Goal: Transaction & Acquisition: Purchase product/service

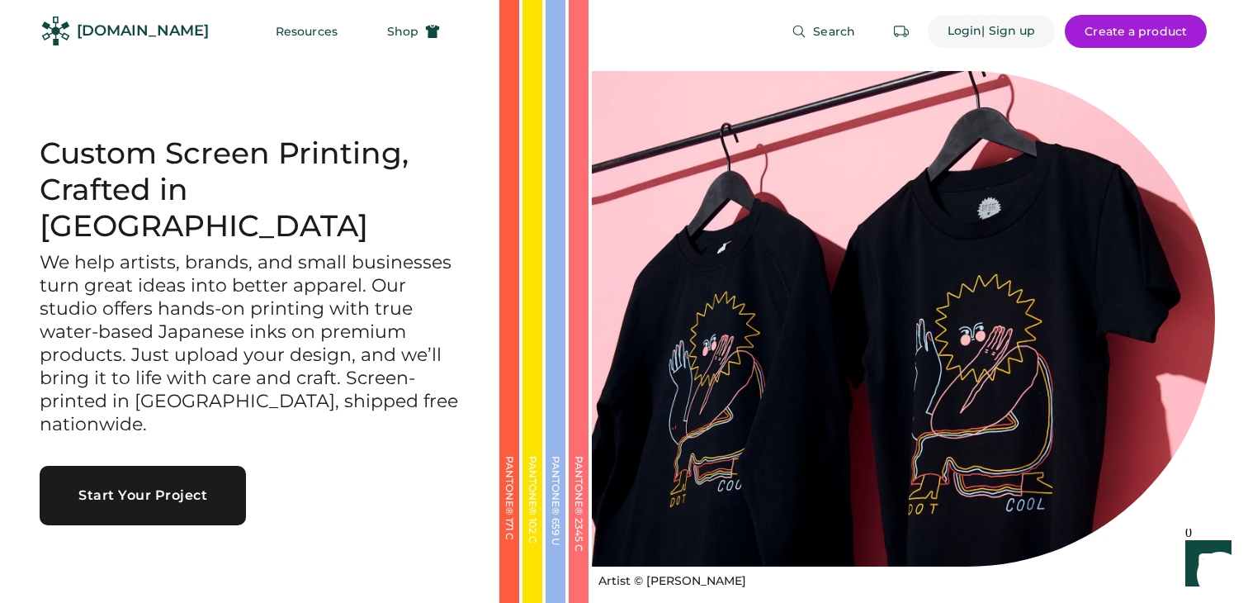
click at [971, 30] on div "Login" at bounding box center [965, 31] width 35 height 17
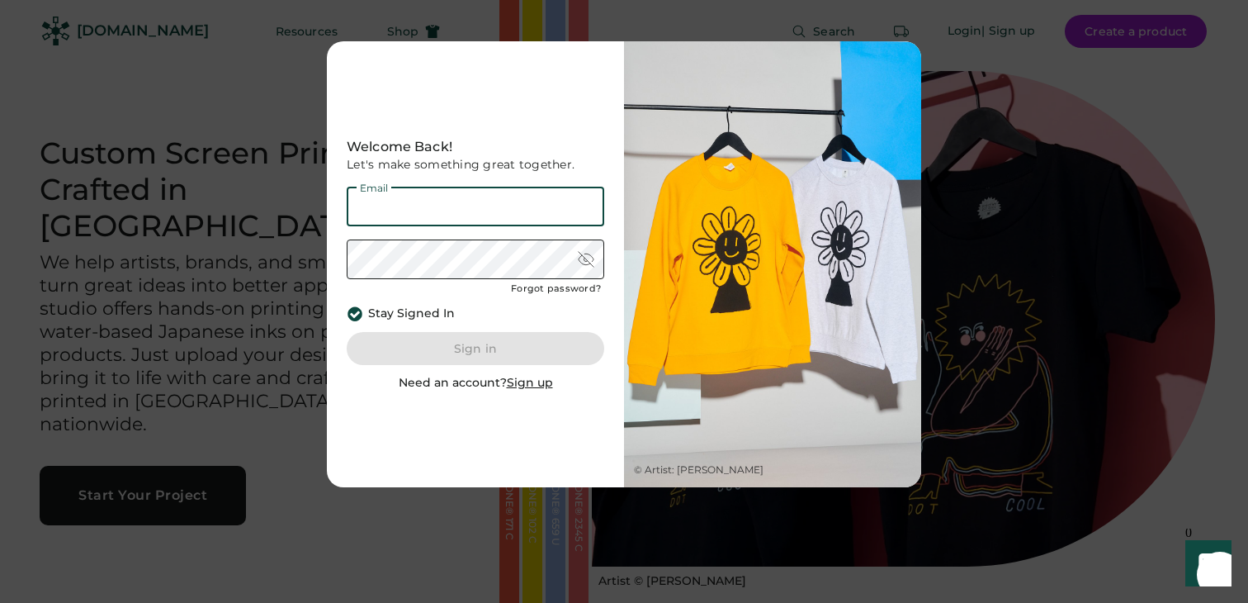
click at [1128, 172] on div at bounding box center [624, 301] width 1248 height 603
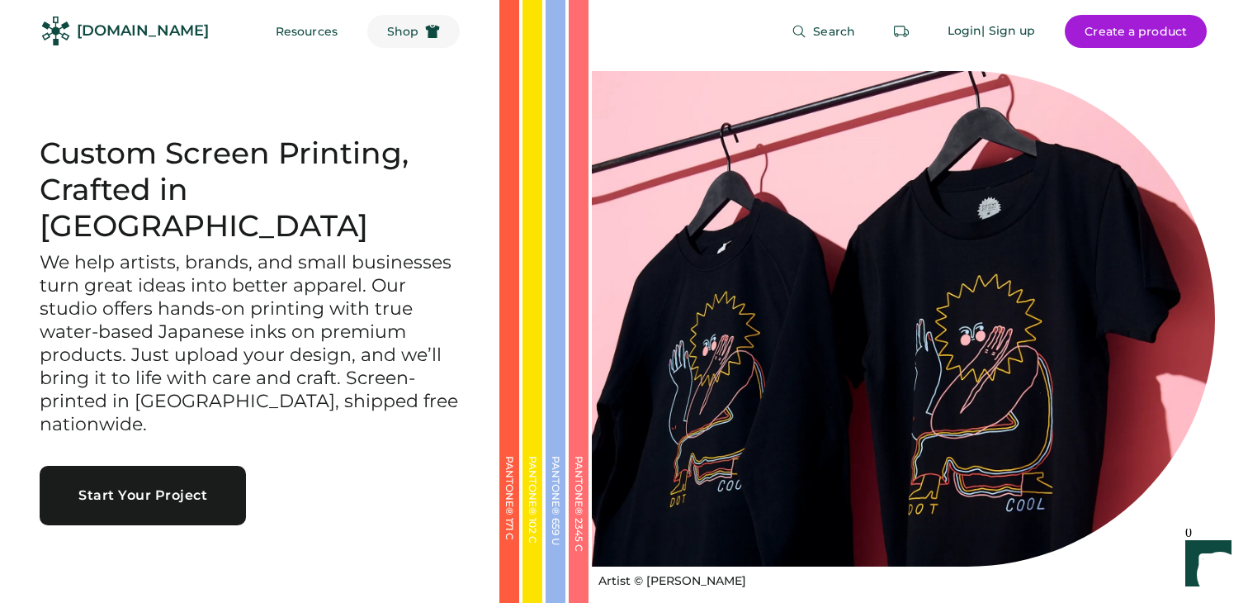
click at [387, 29] on span "Shop" at bounding box center [402, 32] width 31 height 12
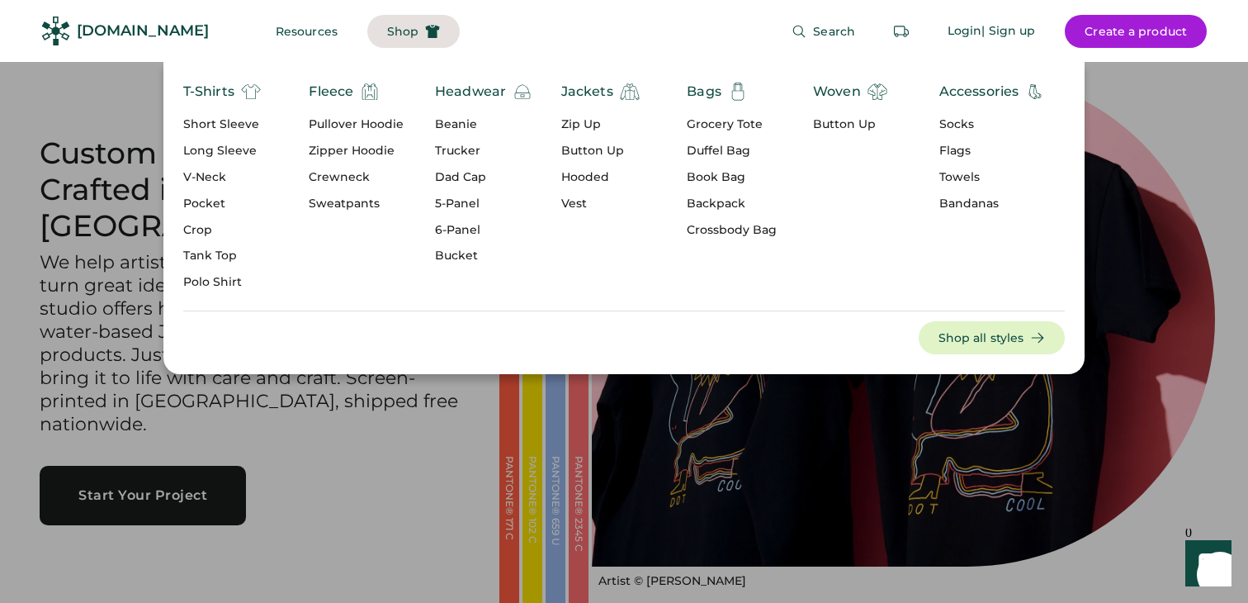
click at [466, 125] on div "Beanie" at bounding box center [483, 124] width 97 height 17
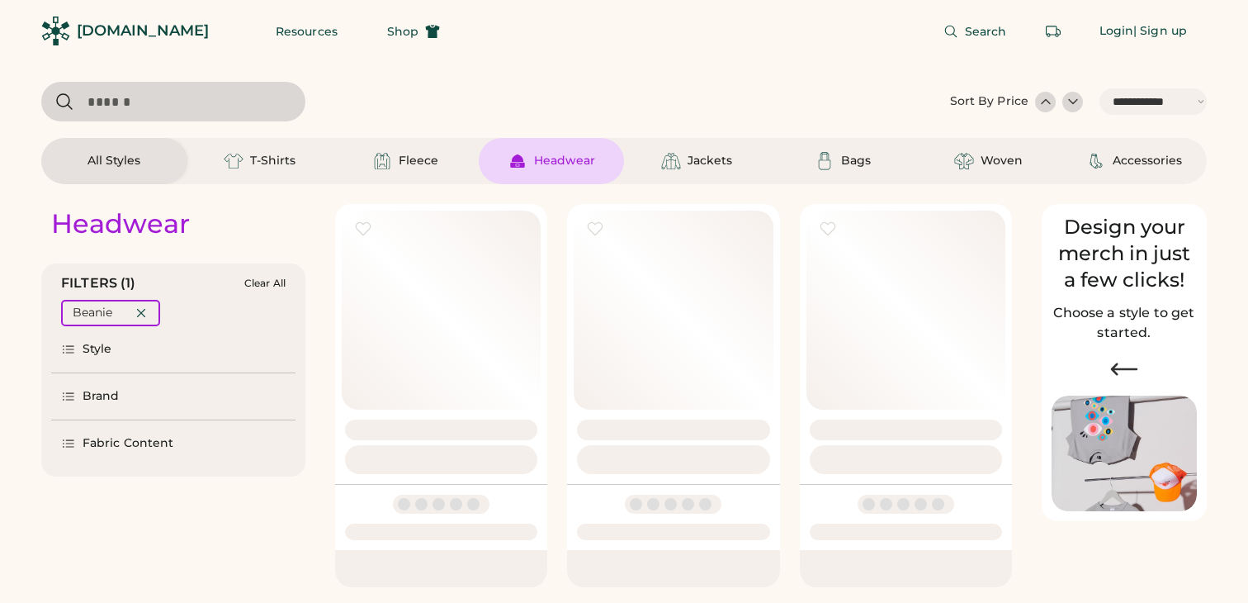
select select "*****"
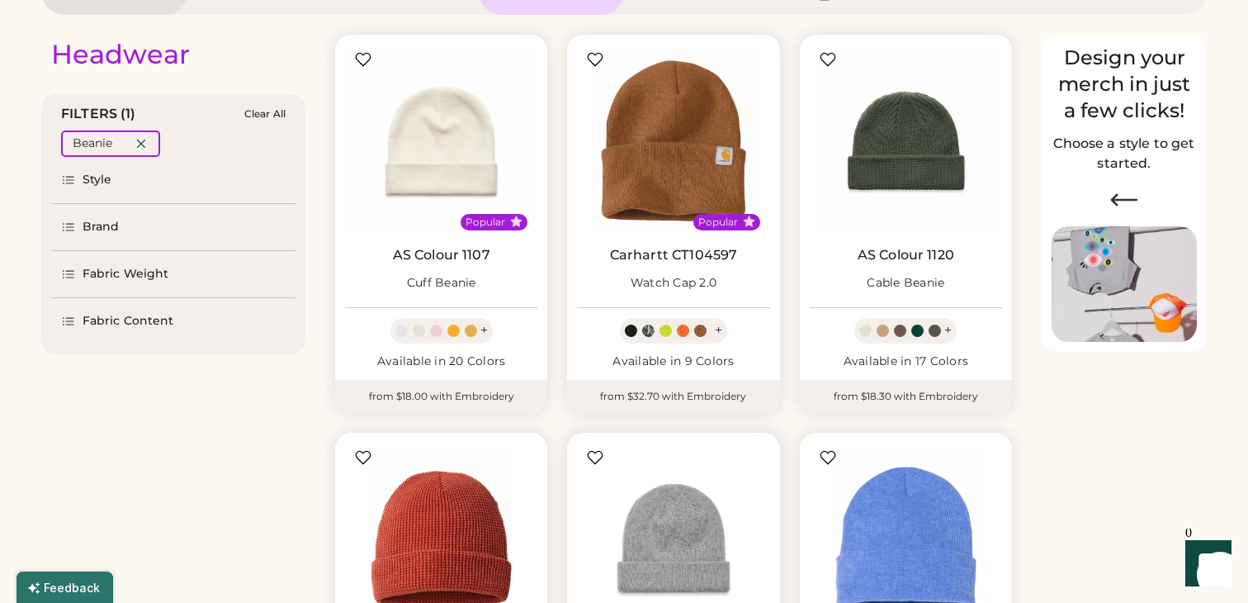
scroll to position [168, 0]
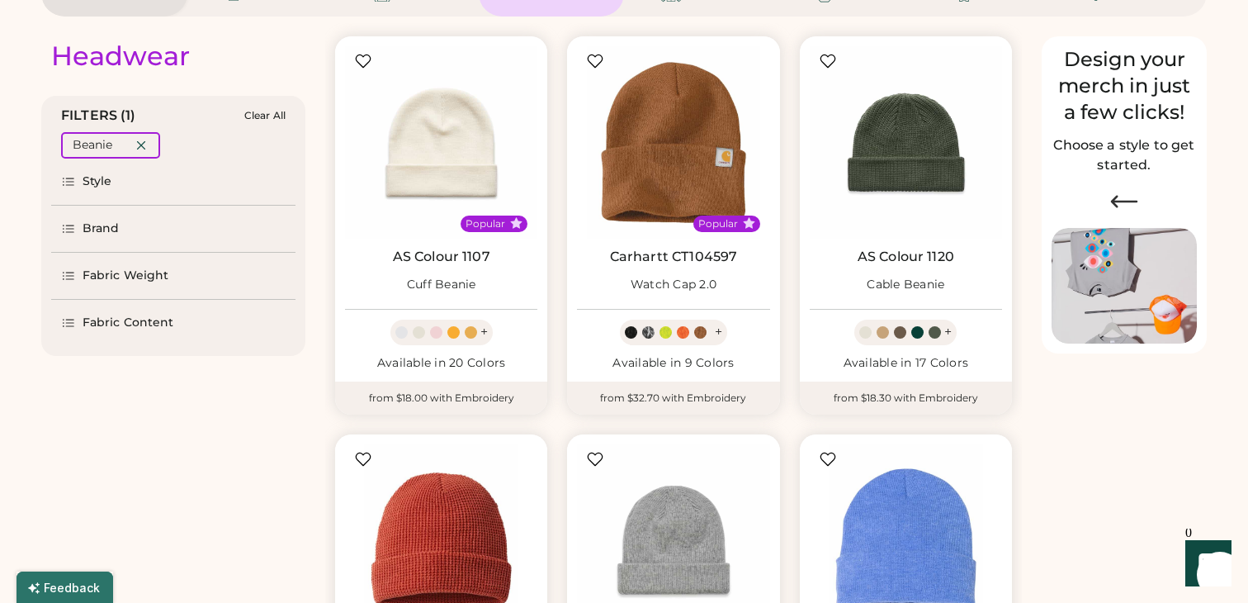
click at [137, 329] on div "Fabric Content" at bounding box center [128, 323] width 91 height 17
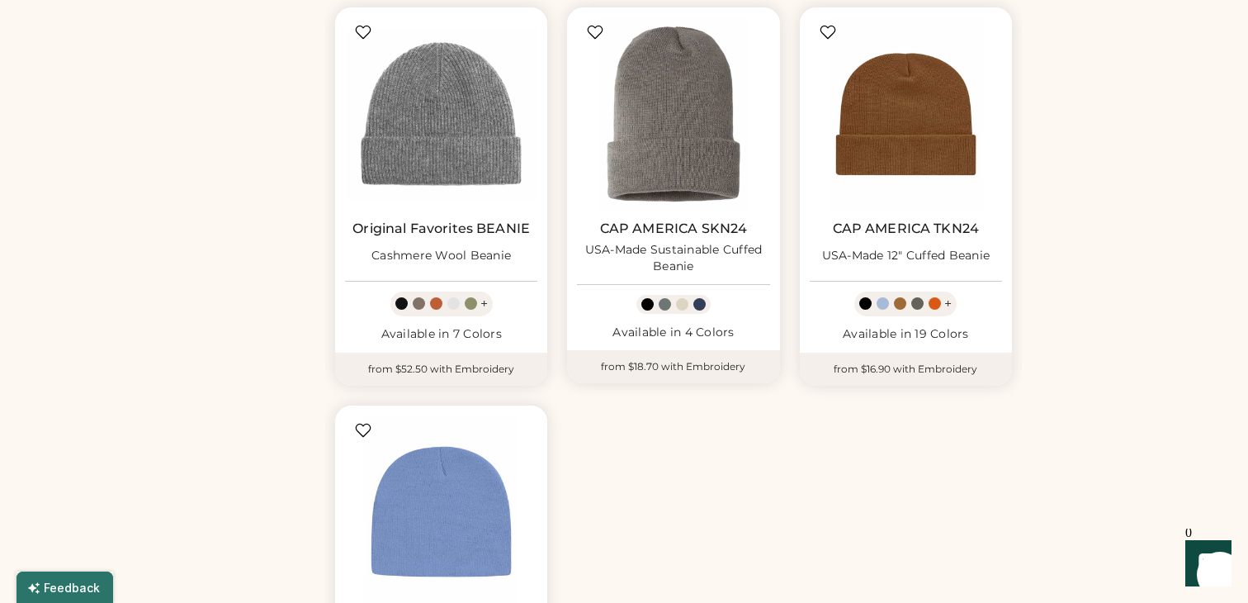
scroll to position [989, 0]
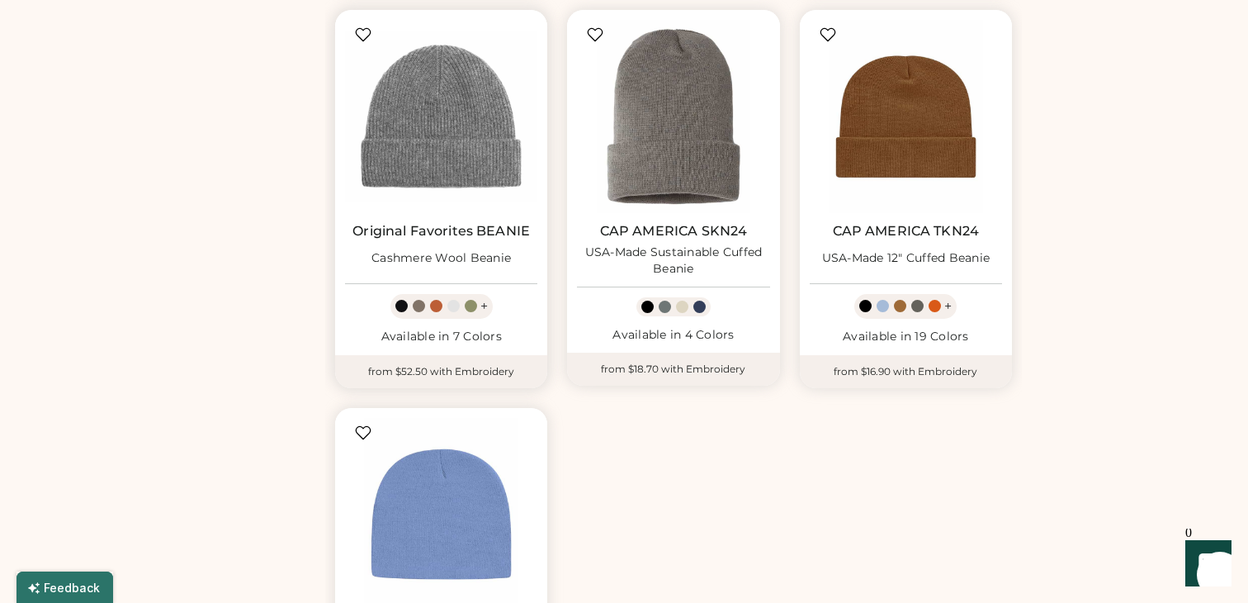
click at [479, 136] on img at bounding box center [441, 116] width 192 height 192
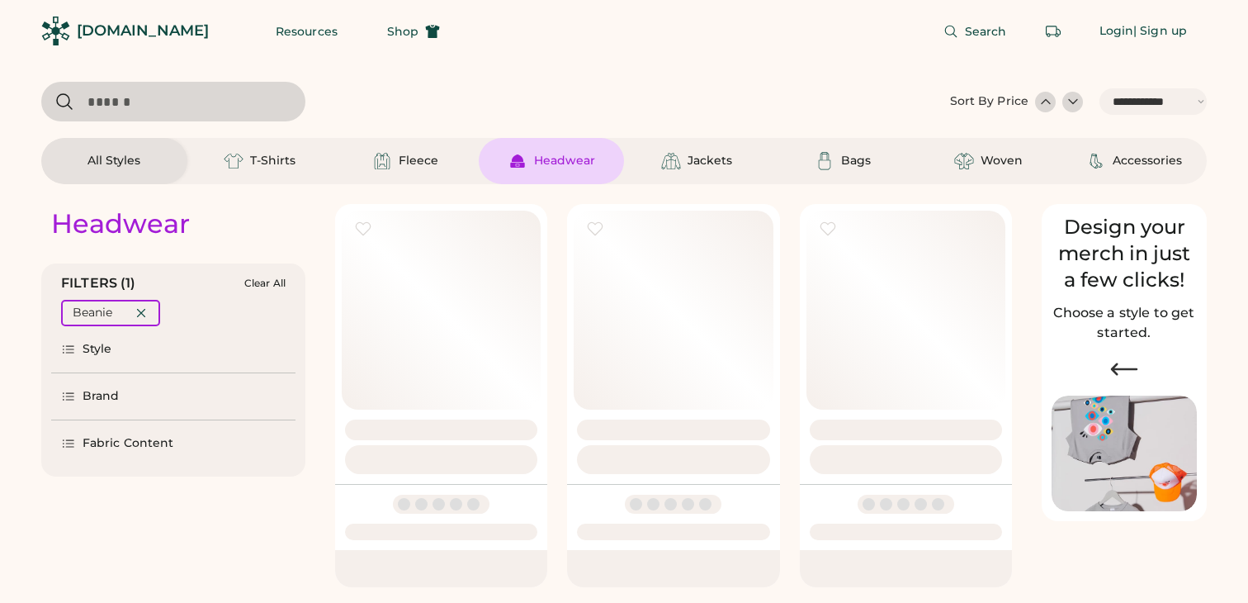
select select "*****"
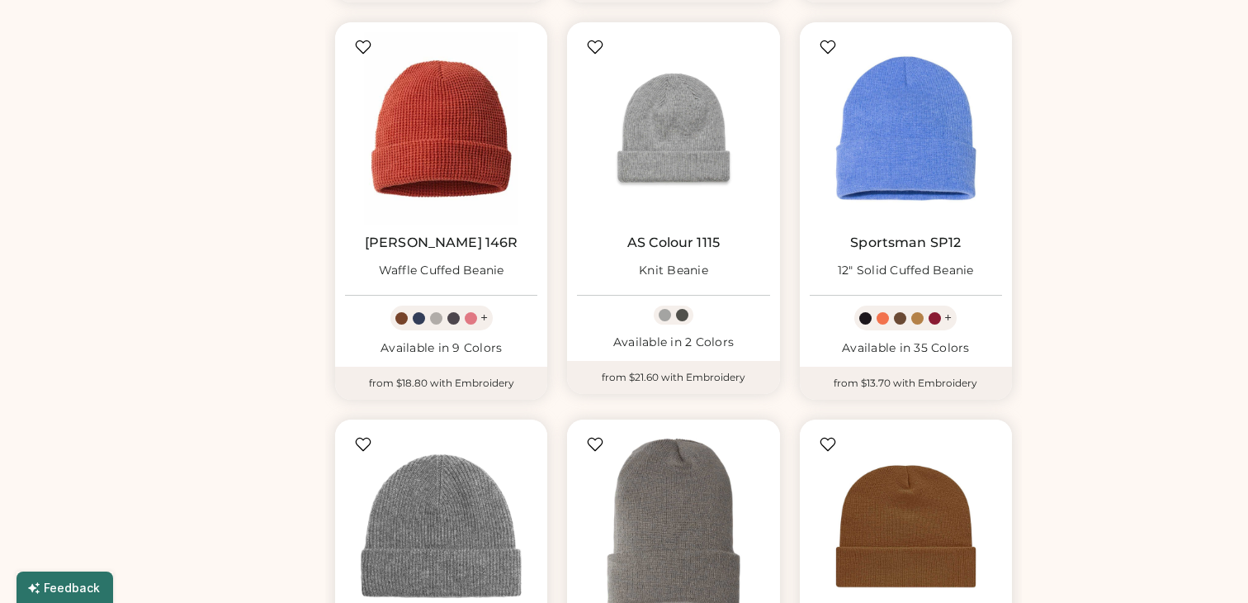
scroll to position [579, 0]
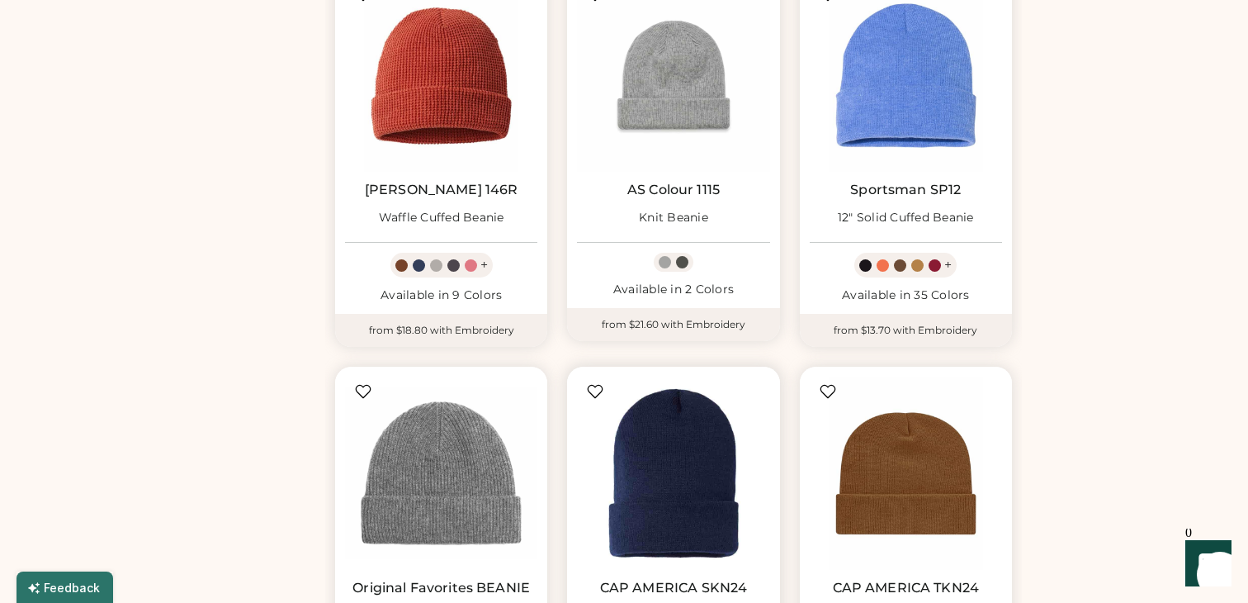
scroll to position [513, 0]
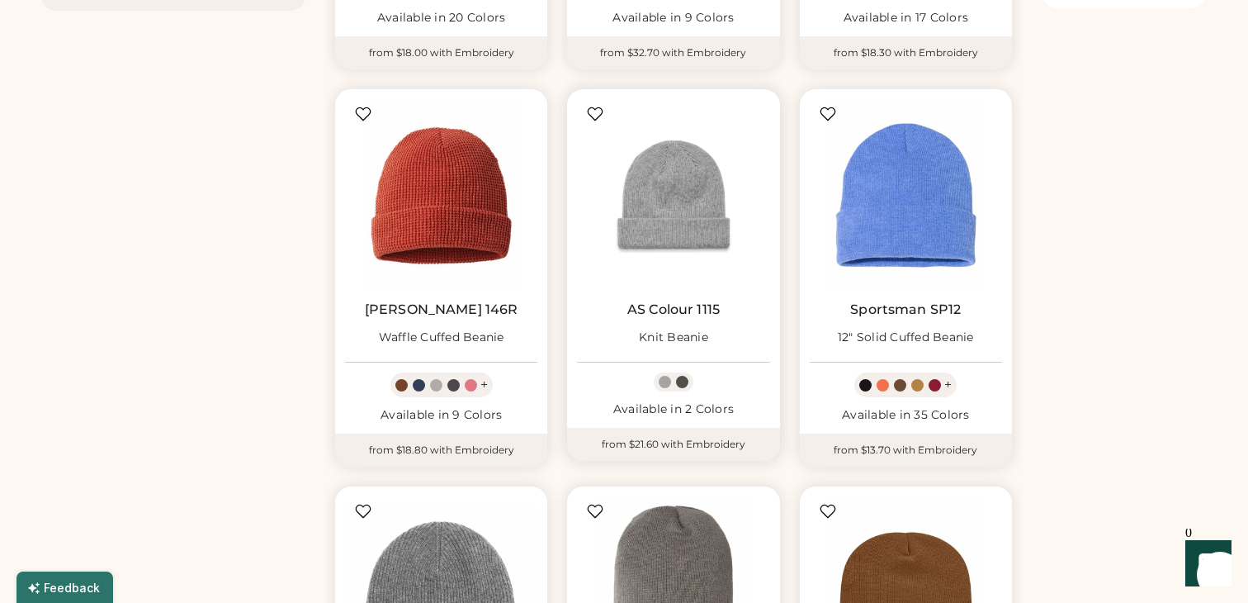
click at [675, 189] on img at bounding box center [673, 195] width 192 height 192
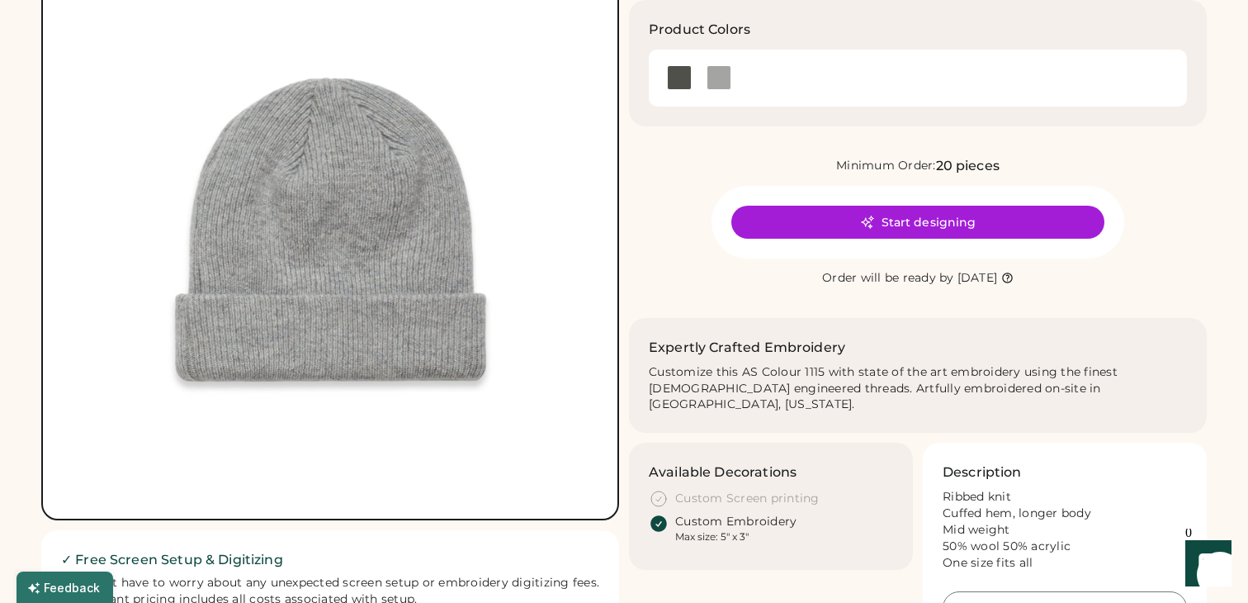
scroll to position [101, 0]
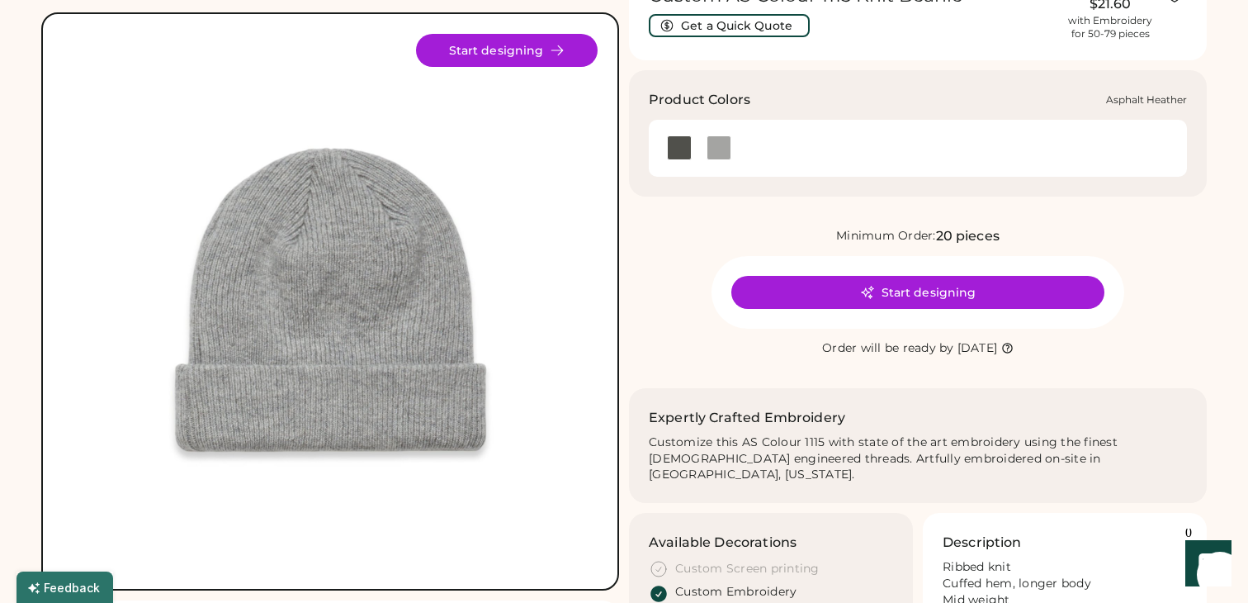
click at [669, 148] on div at bounding box center [679, 147] width 40 height 25
click at [678, 144] on div at bounding box center [679, 147] width 25 height 25
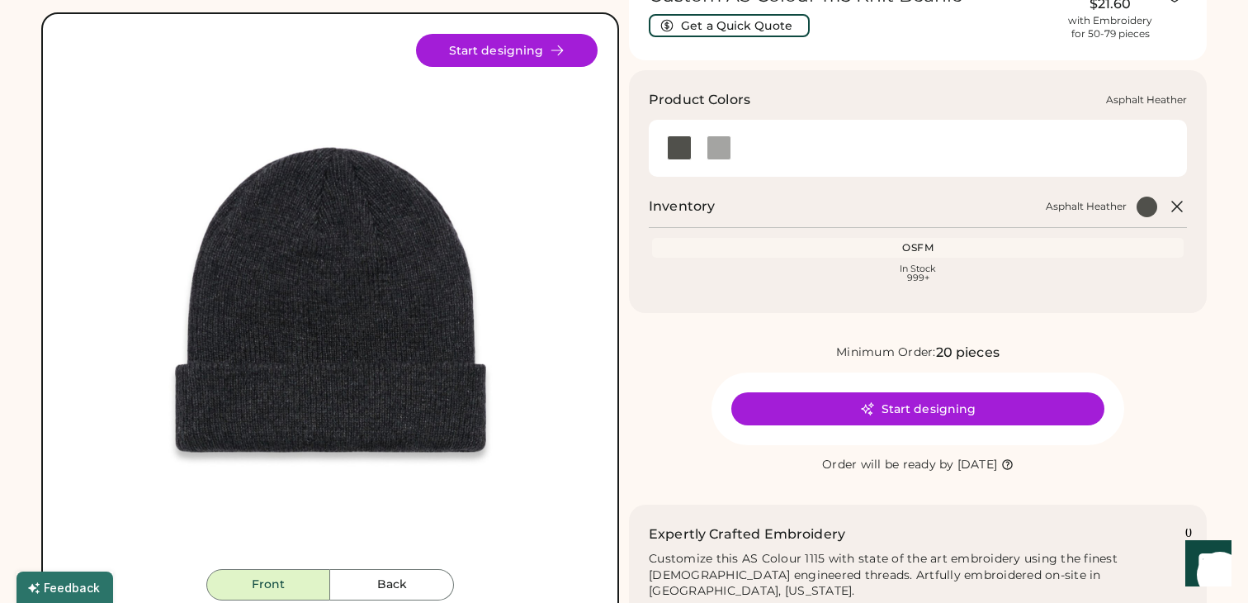
click at [726, 162] on div at bounding box center [718, 148] width 40 height 37
click at [723, 150] on div at bounding box center [719, 147] width 25 height 25
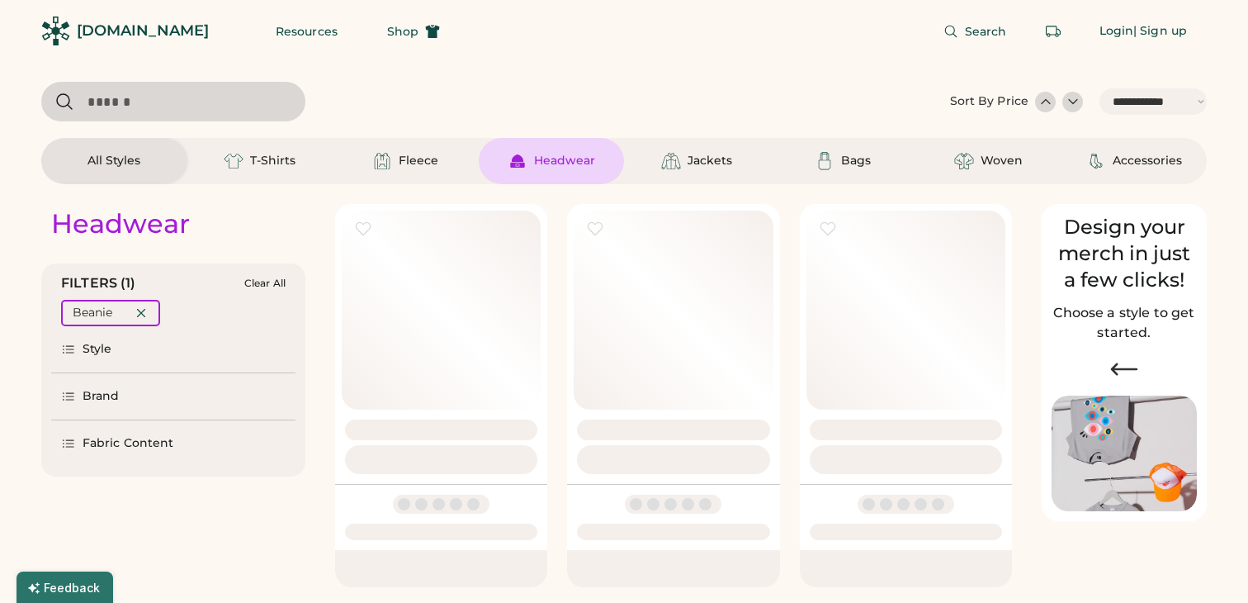
select select "*****"
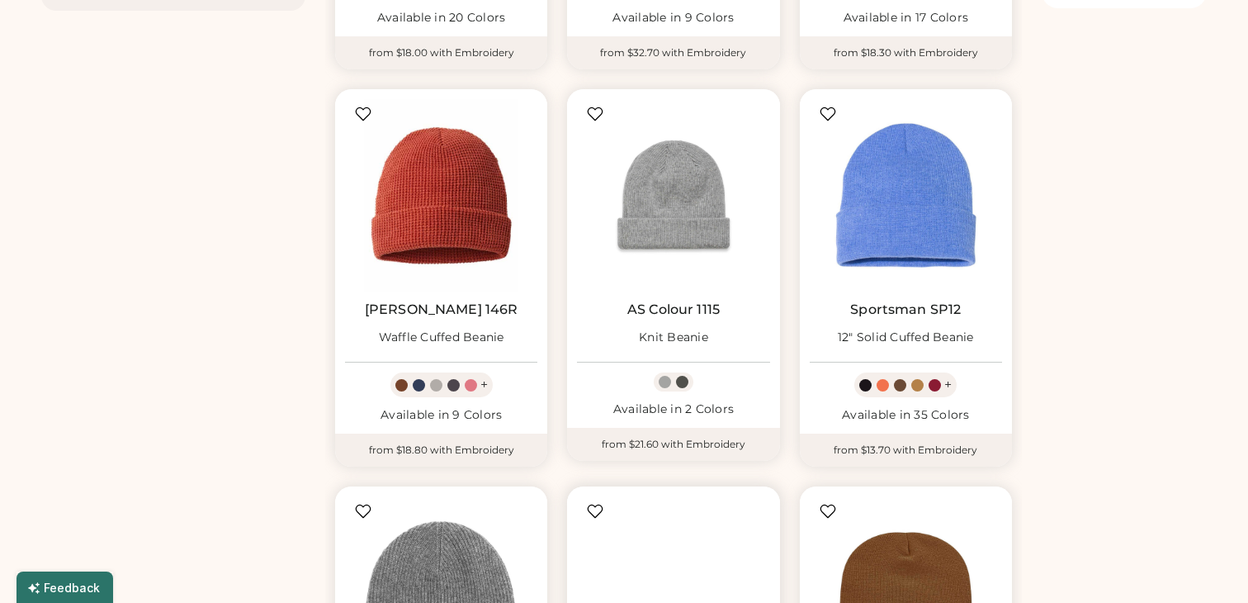
scroll to position [513, 0]
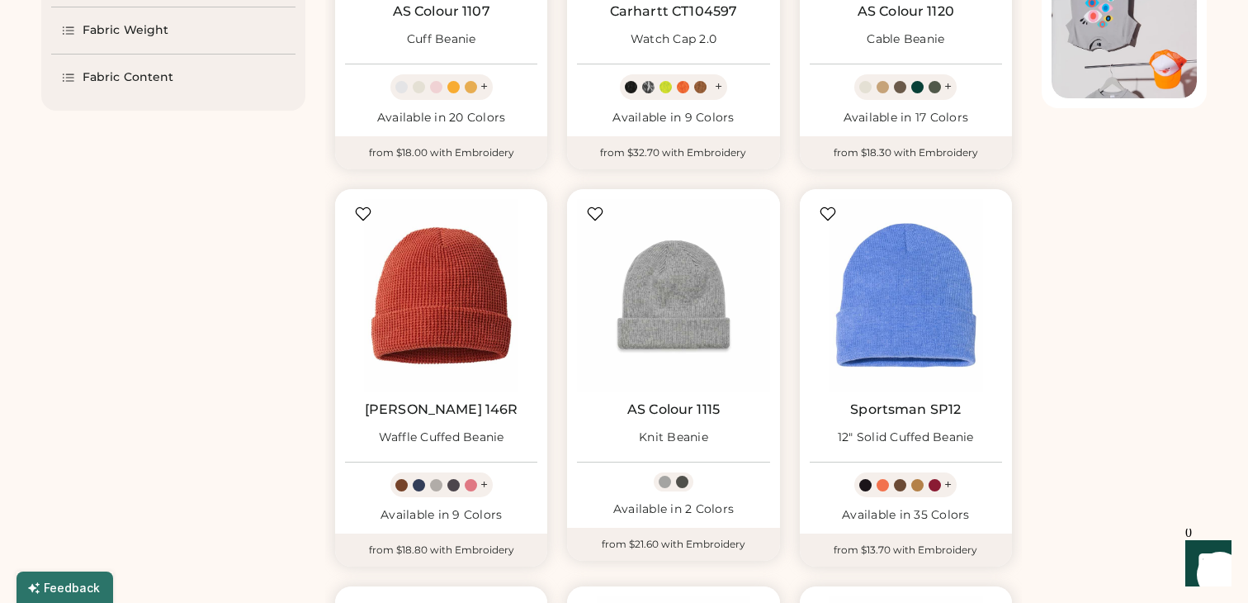
scroll to position [400, 0]
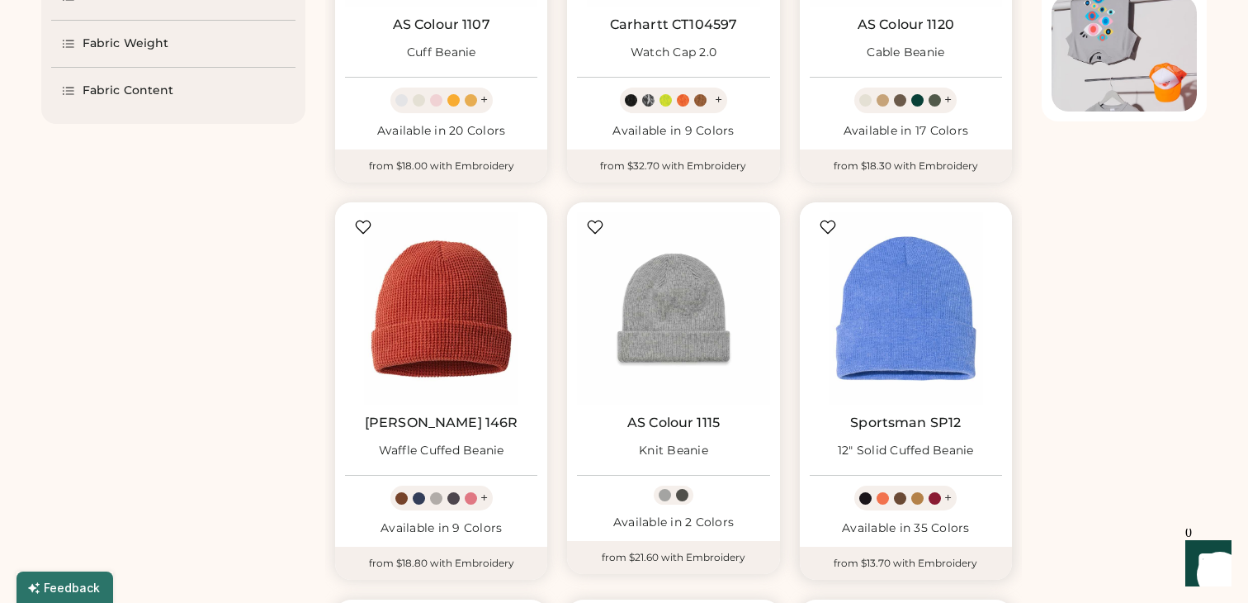
click at [891, 272] on img at bounding box center [906, 308] width 192 height 192
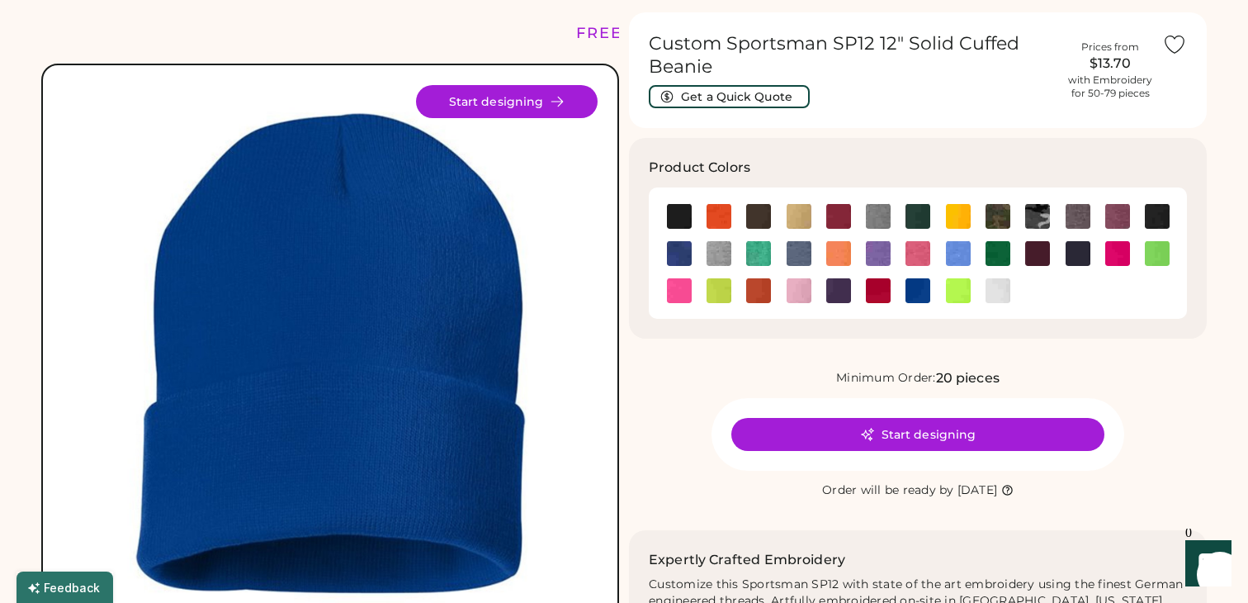
scroll to position [51, 0]
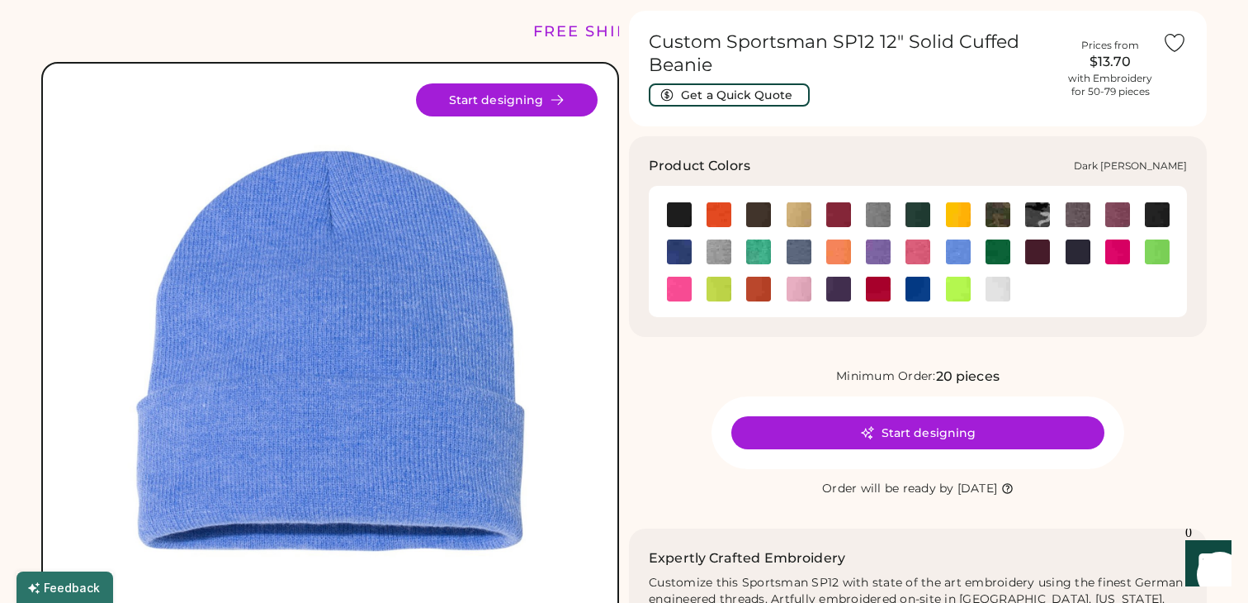
click at [873, 208] on img at bounding box center [878, 214] width 25 height 25
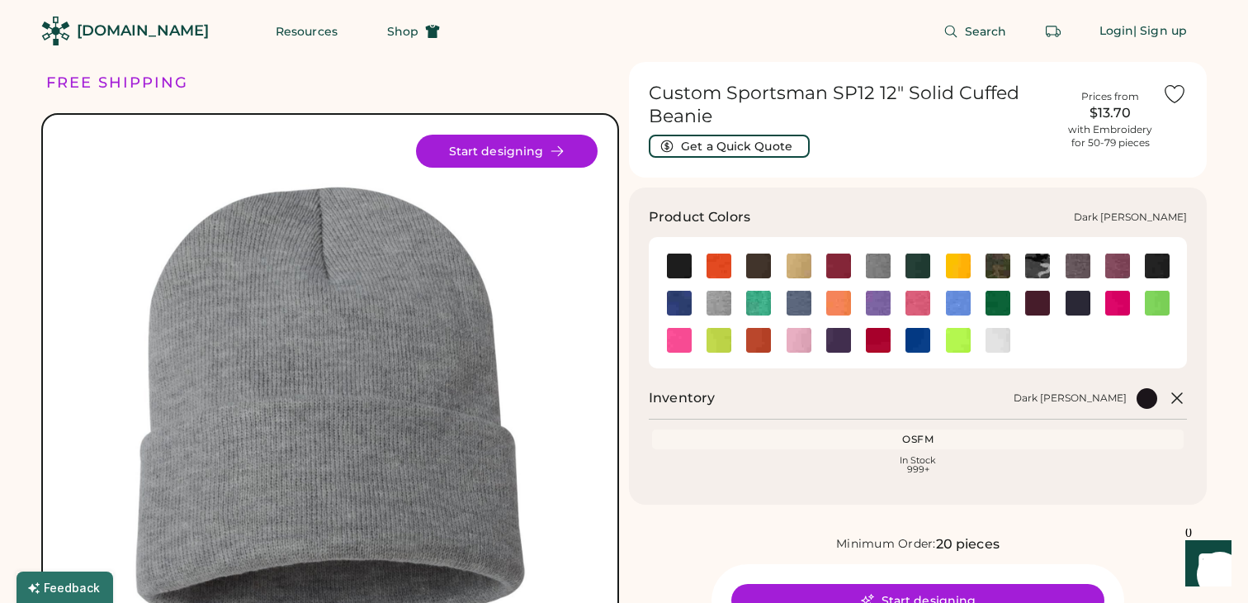
click at [885, 258] on img at bounding box center [878, 265] width 25 height 25
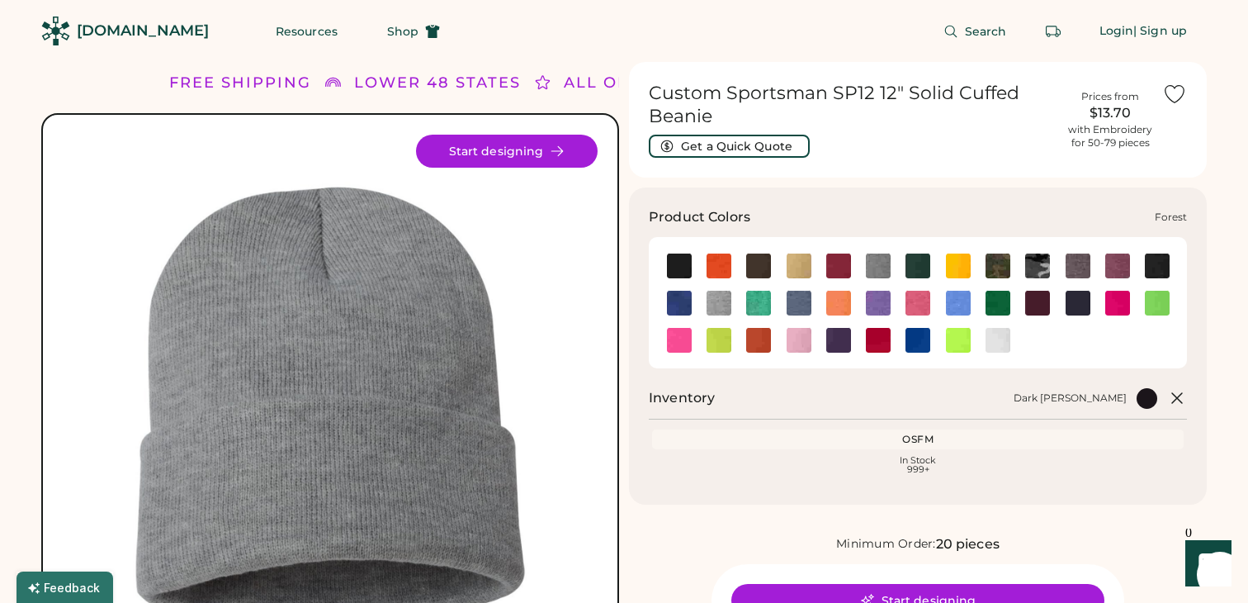
click at [915, 266] on img at bounding box center [918, 265] width 25 height 25
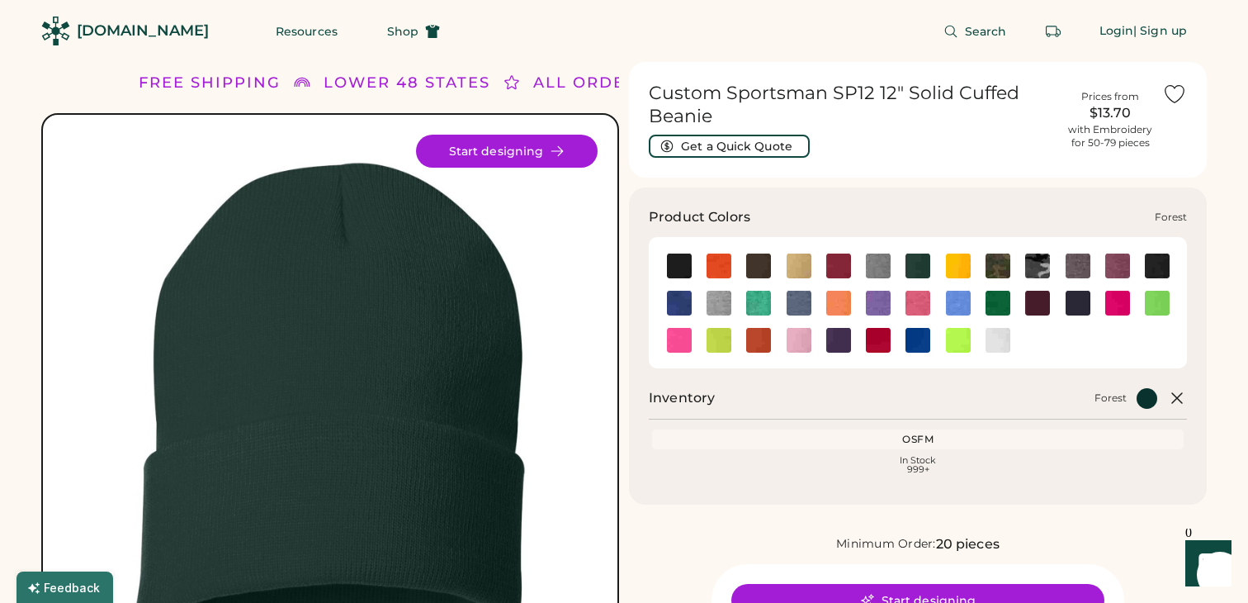
click at [915, 261] on img at bounding box center [918, 265] width 25 height 25
click at [665, 265] on div at bounding box center [679, 265] width 40 height 25
click at [674, 265] on img at bounding box center [679, 265] width 25 height 25
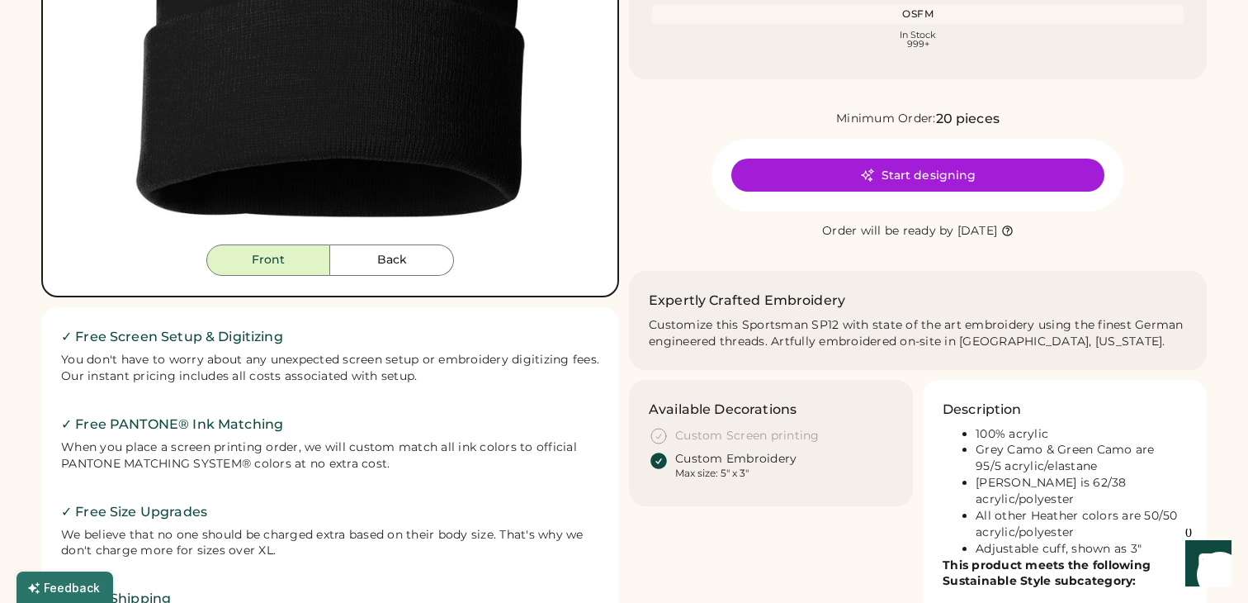
scroll to position [578, 0]
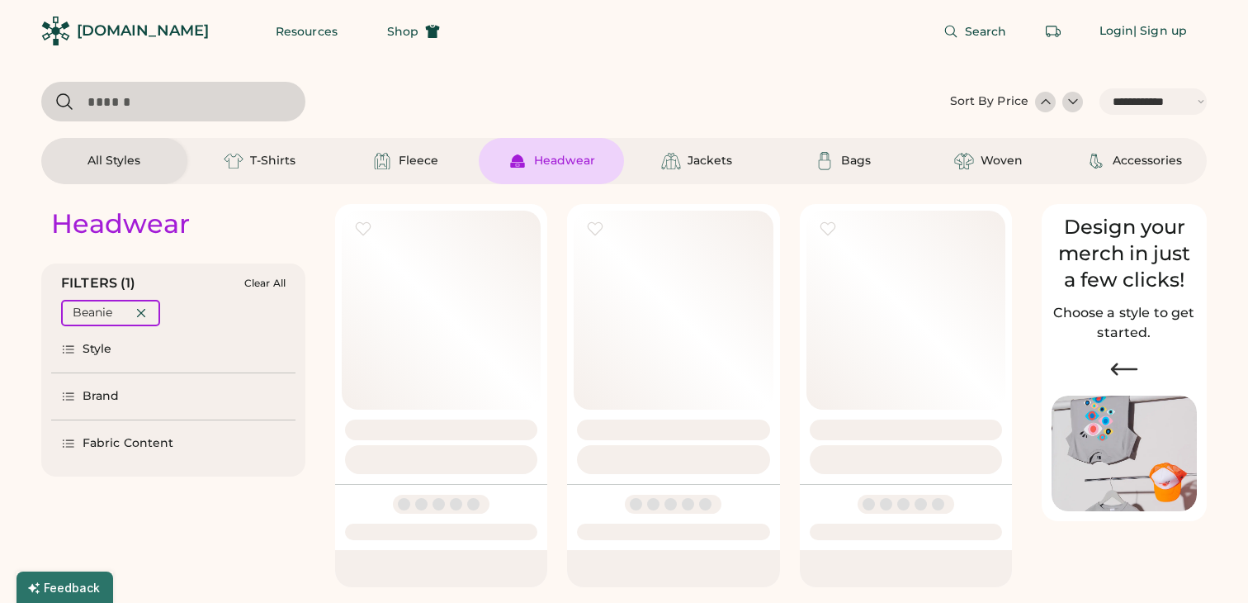
select select "*****"
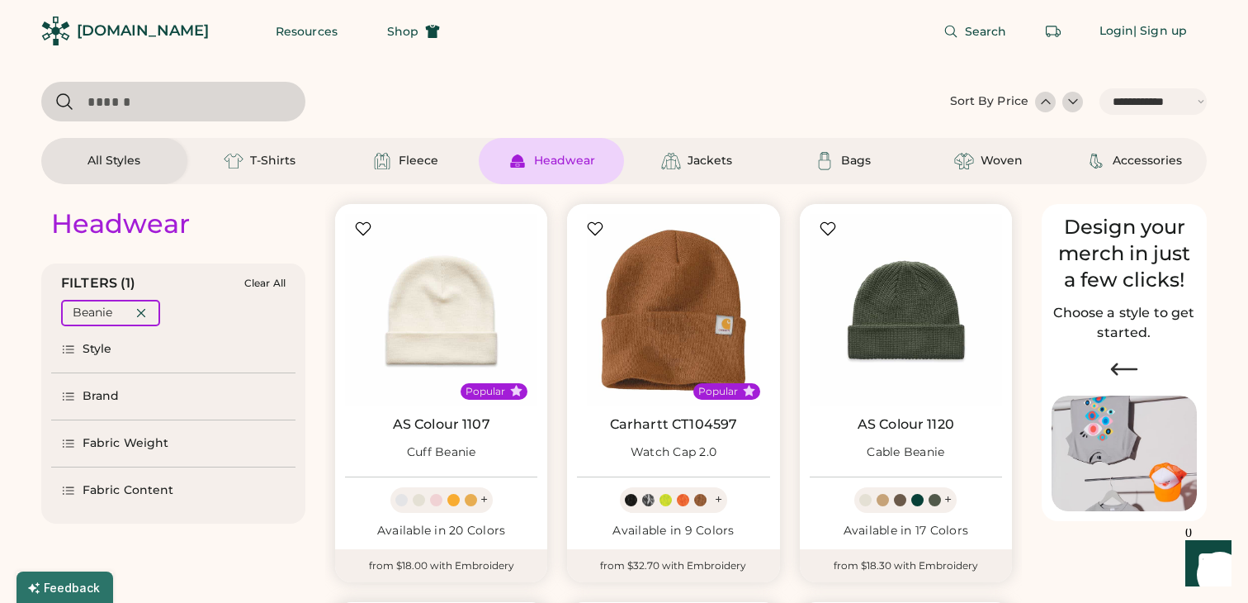
scroll to position [4, 0]
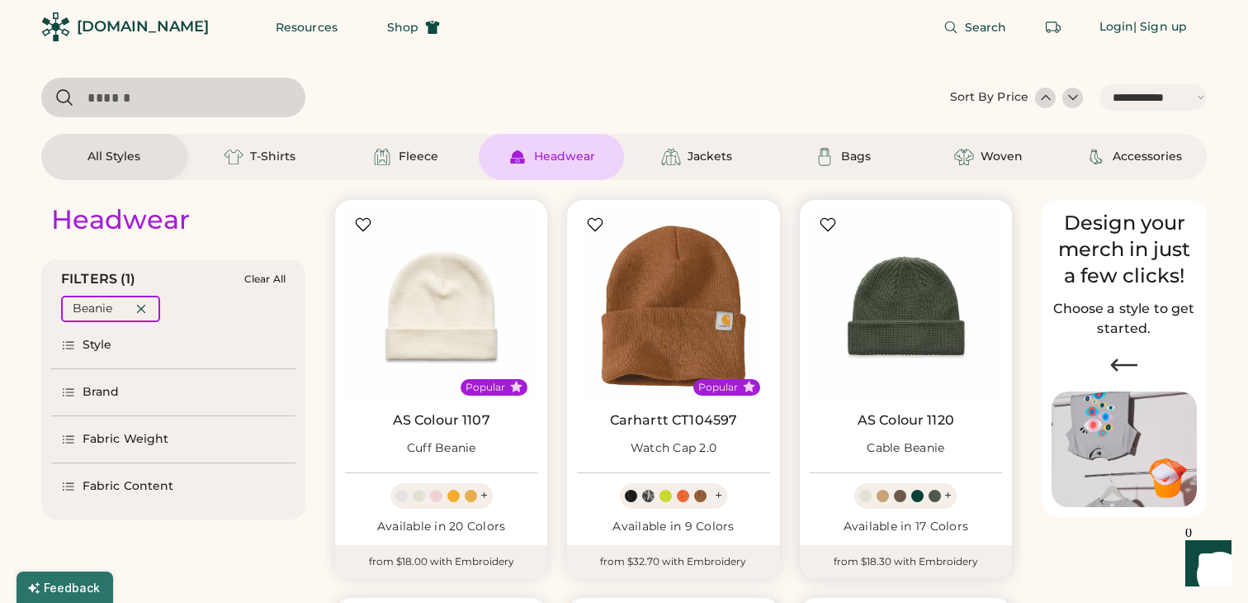
click at [916, 356] on img at bounding box center [906, 306] width 192 height 192
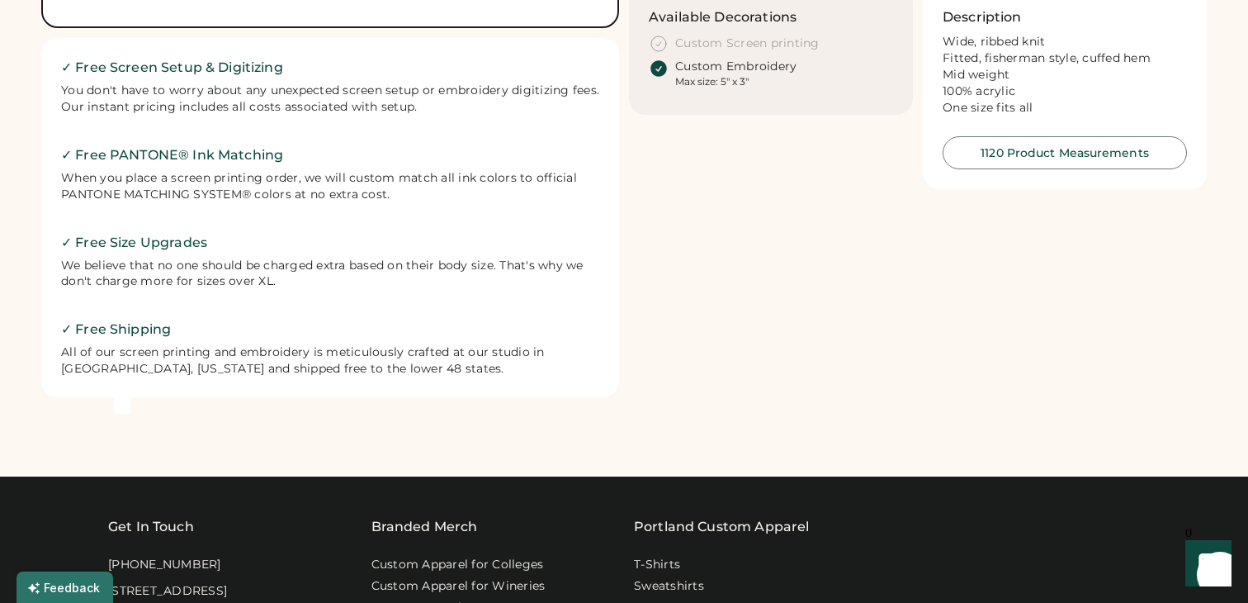
scroll to position [805, 0]
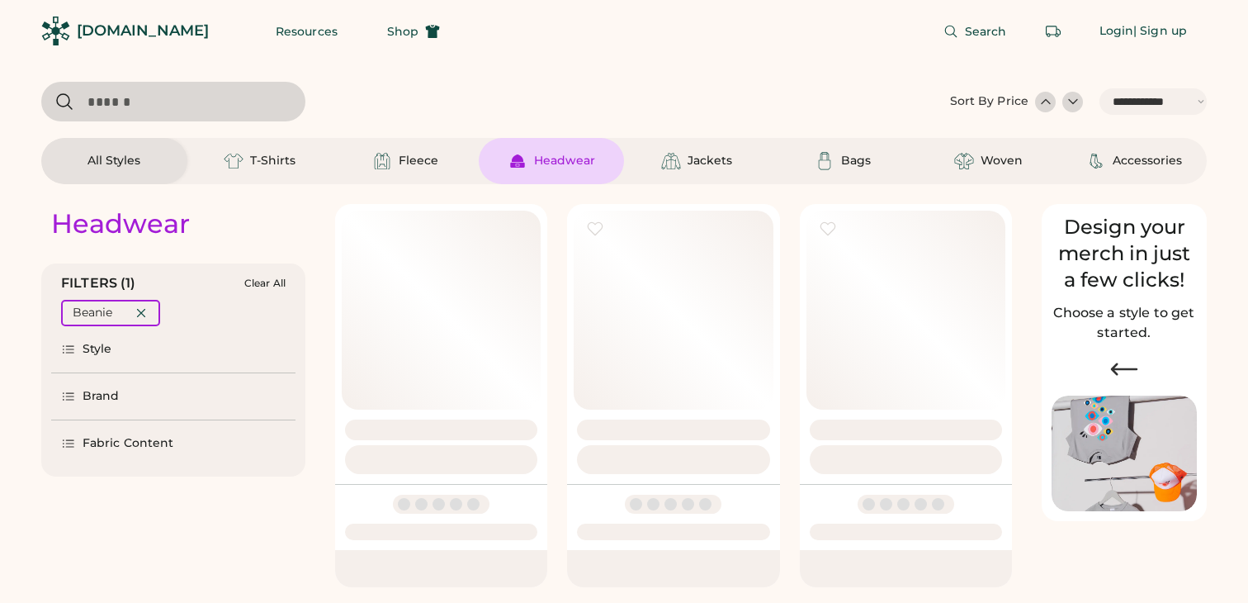
select select "*****"
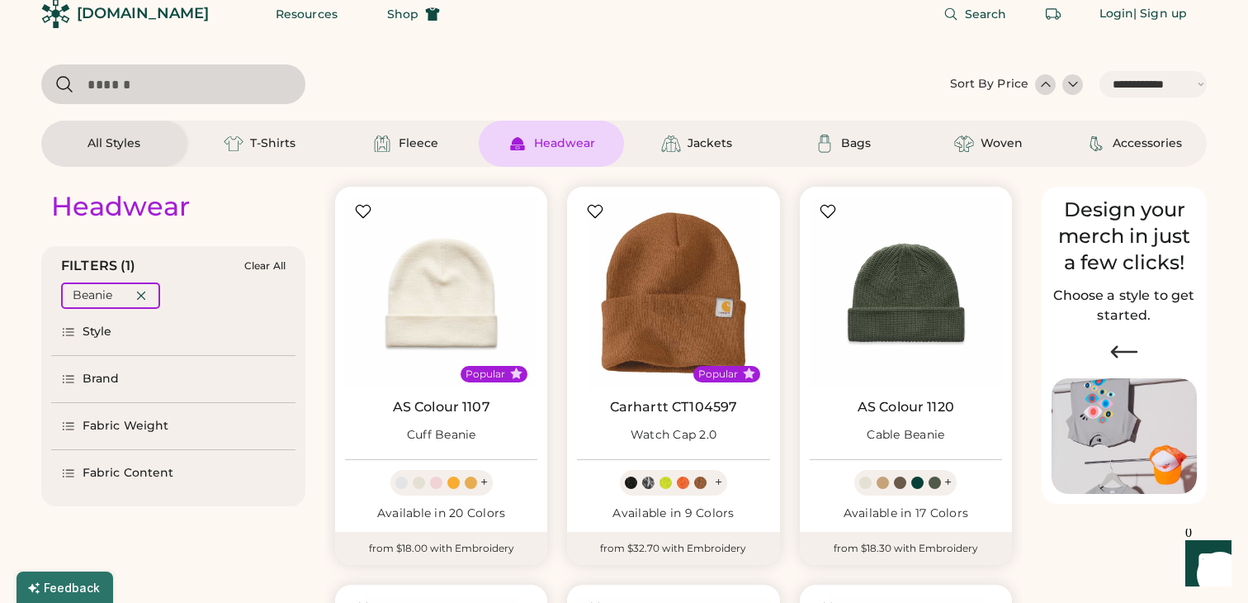
scroll to position [20, 0]
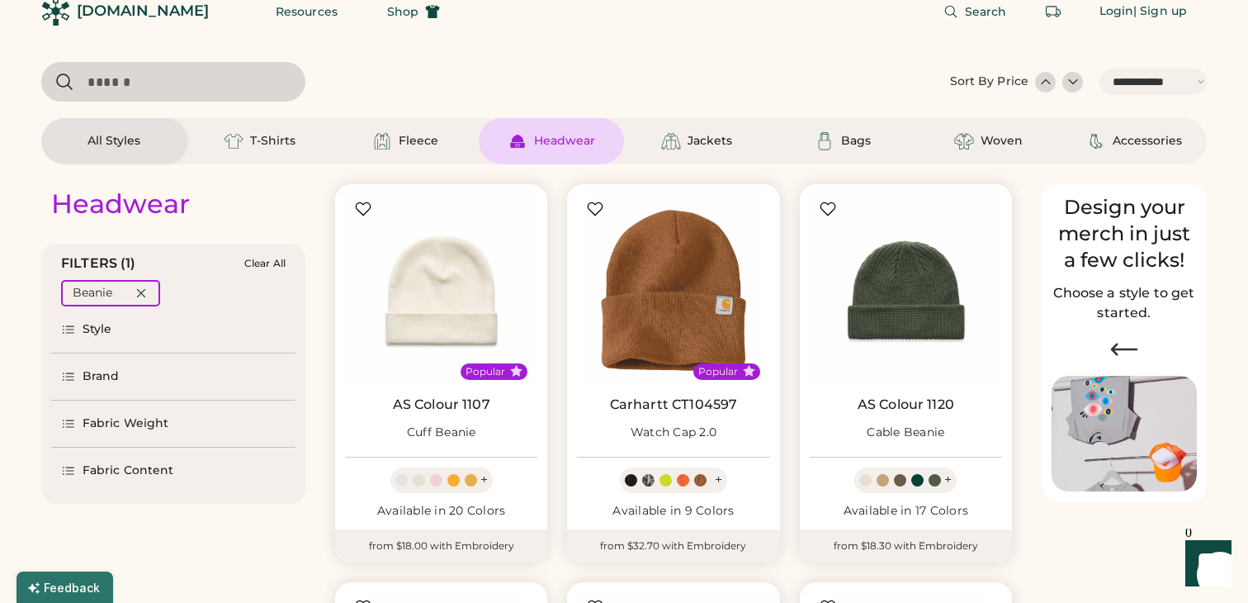
click at [560, 143] on div "Headwear" at bounding box center [564, 141] width 61 height 17
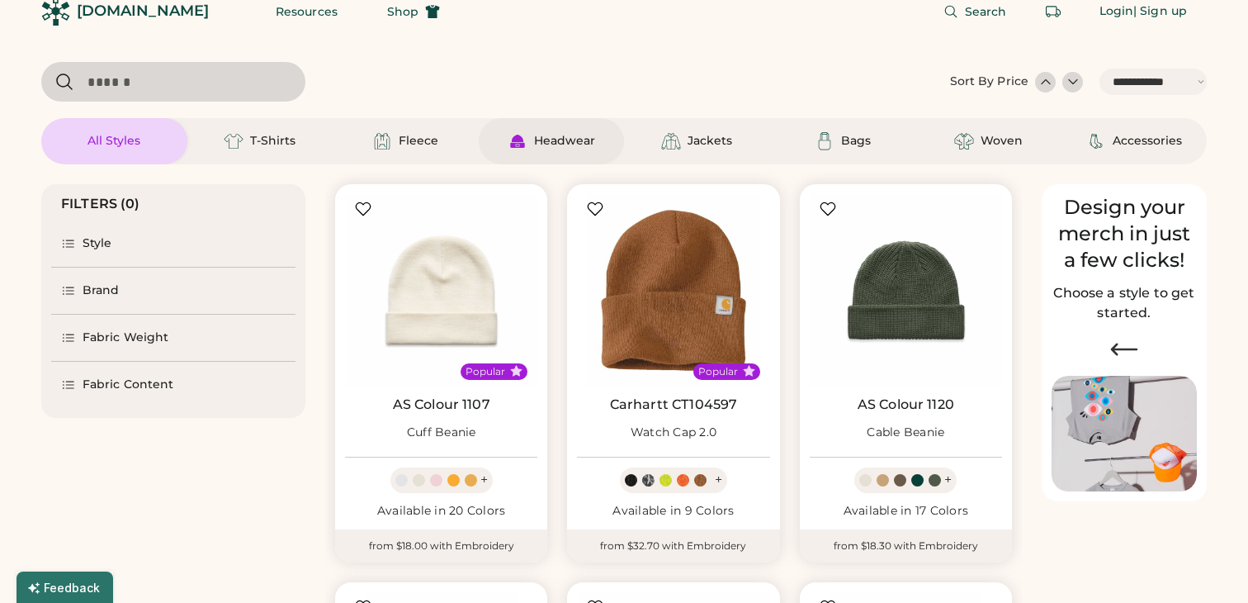
select select "*"
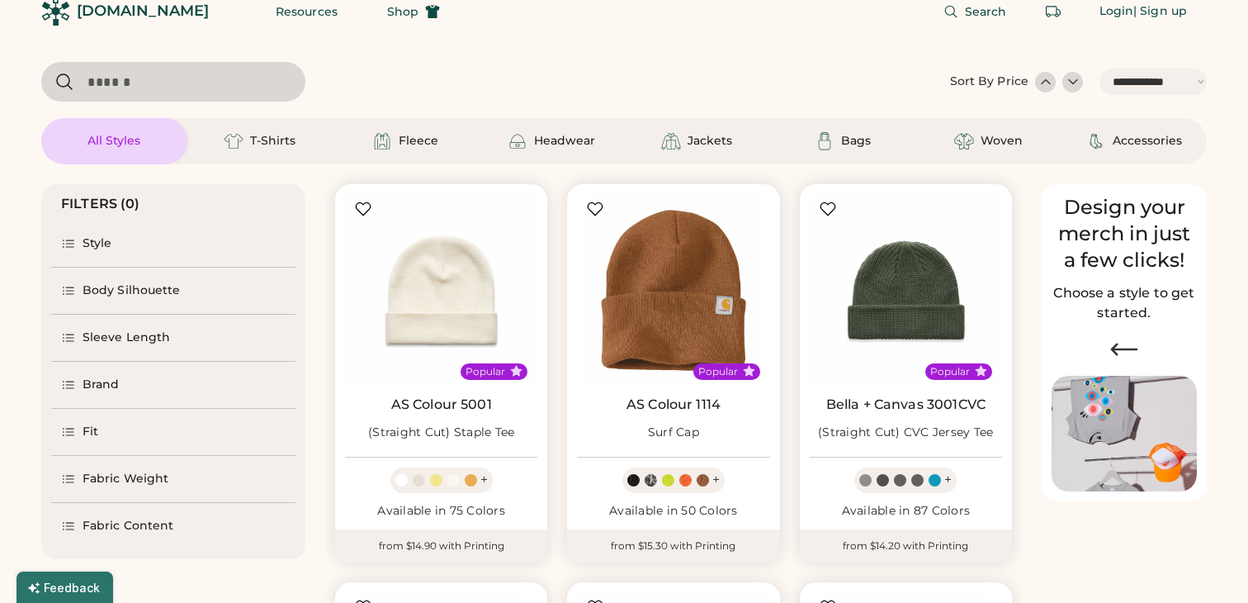
click at [98, 243] on div "Style" at bounding box center [98, 243] width 30 height 17
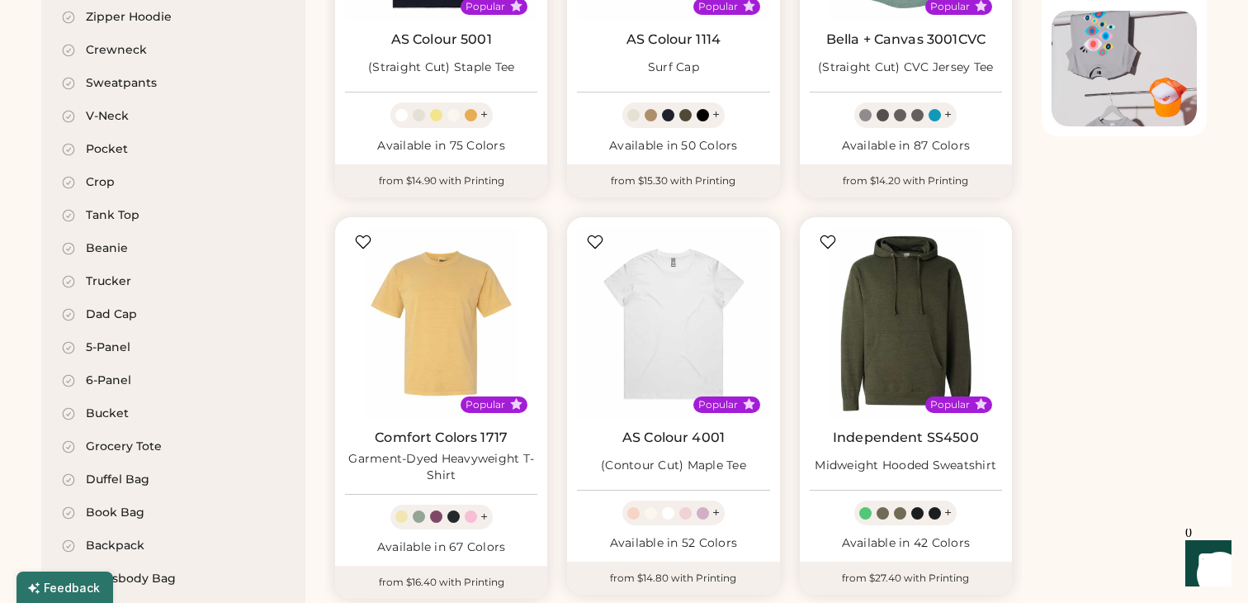
scroll to position [386, 0]
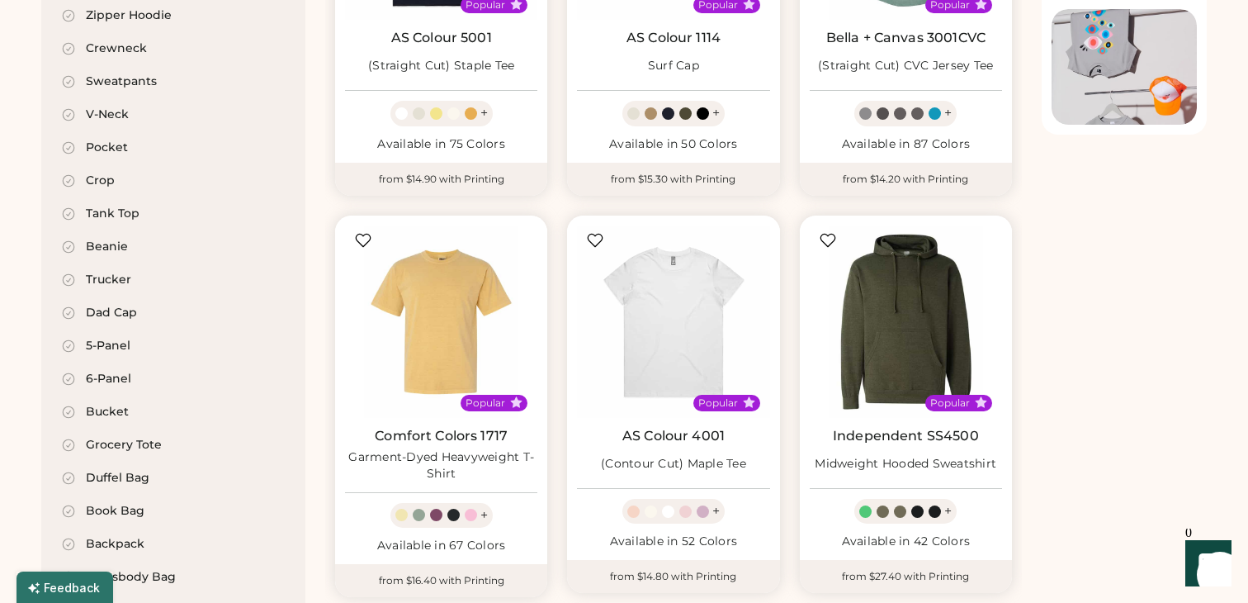
click at [116, 343] on div "5-Panel" at bounding box center [108, 346] width 45 height 17
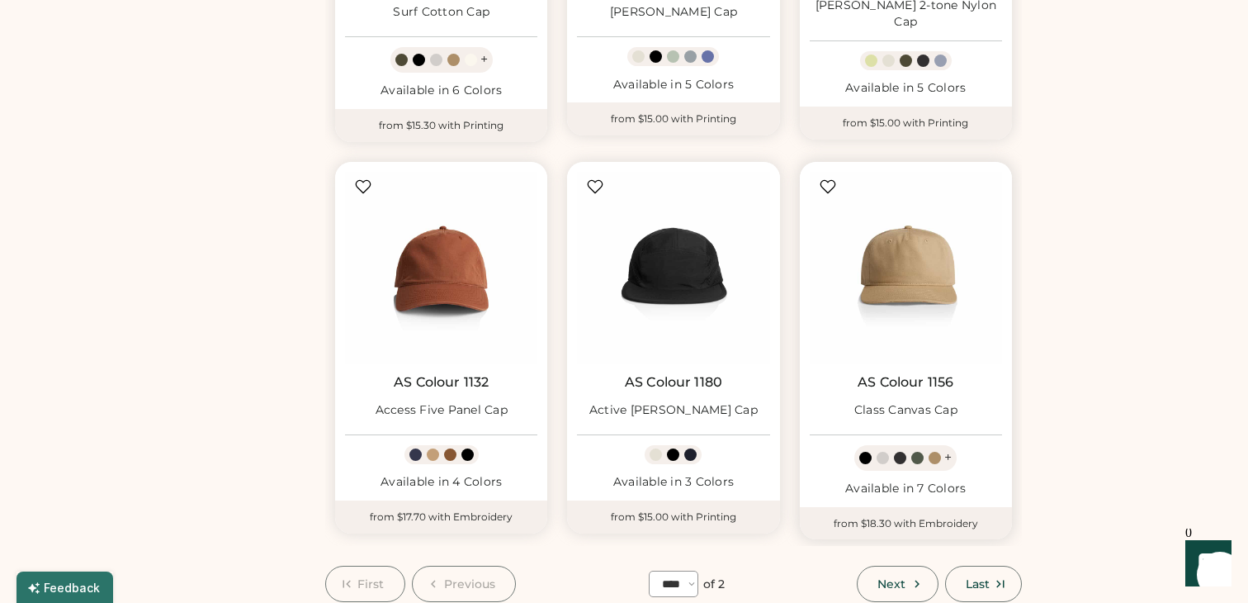
scroll to position [1289, 0]
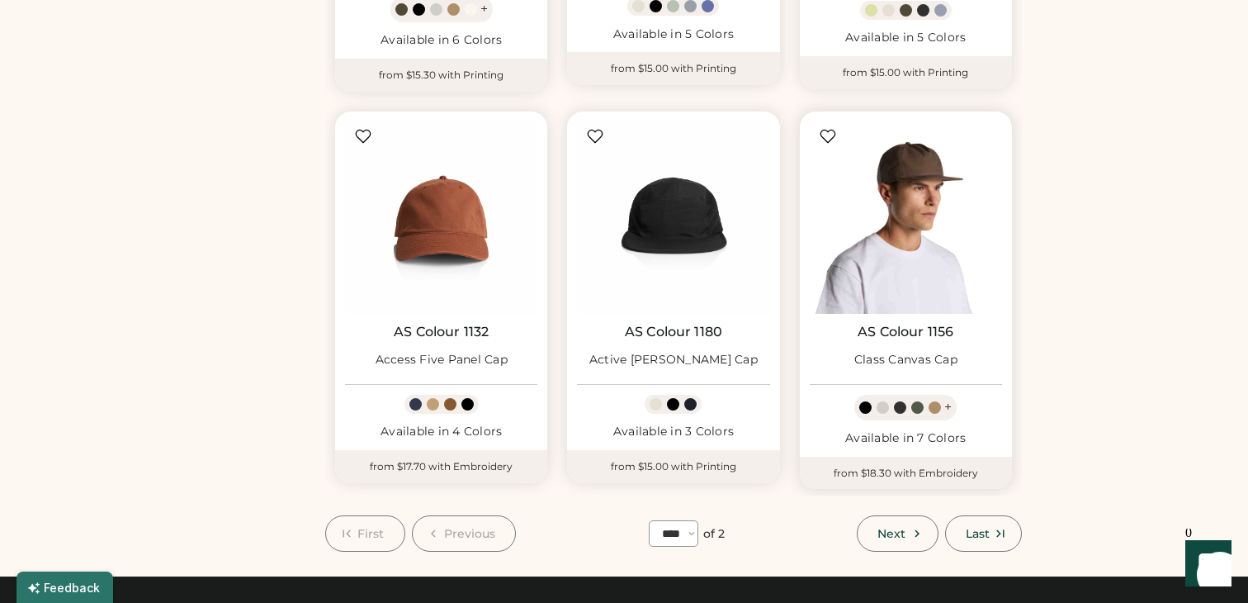
click at [907, 254] on img at bounding box center [906, 217] width 192 height 192
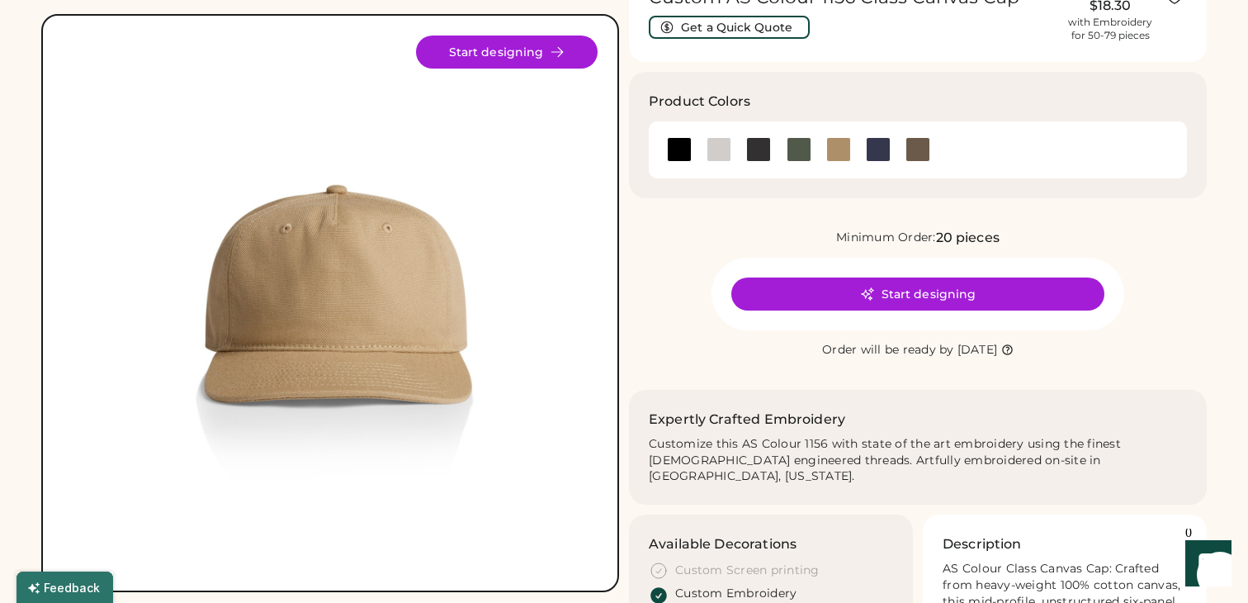
scroll to position [99, 0]
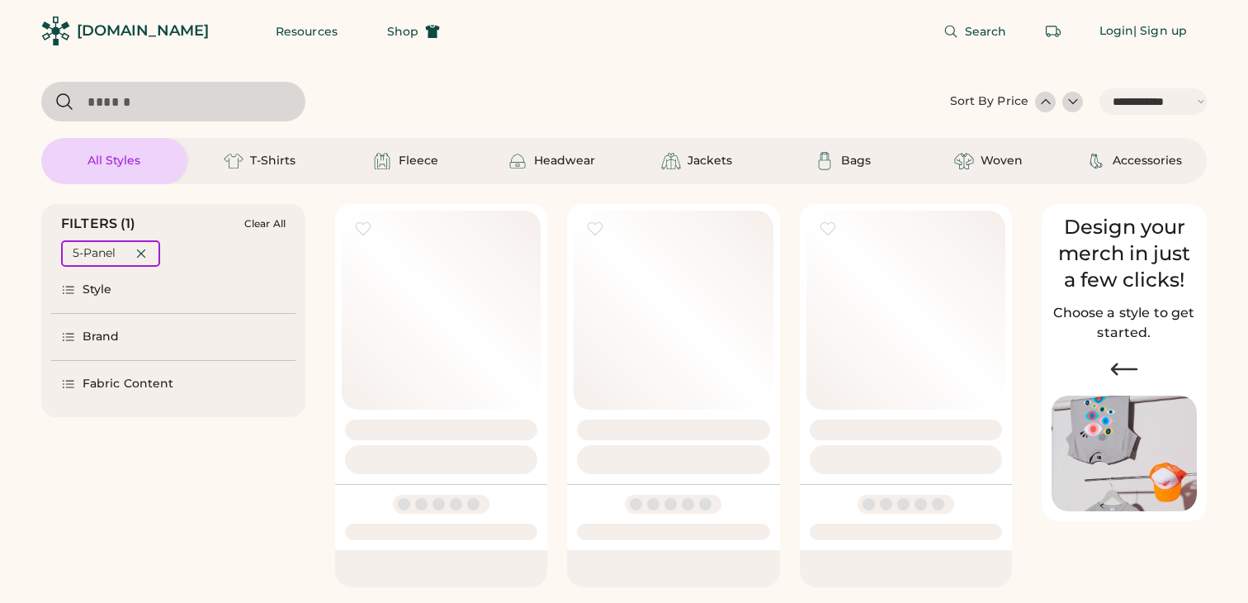
select select "*****"
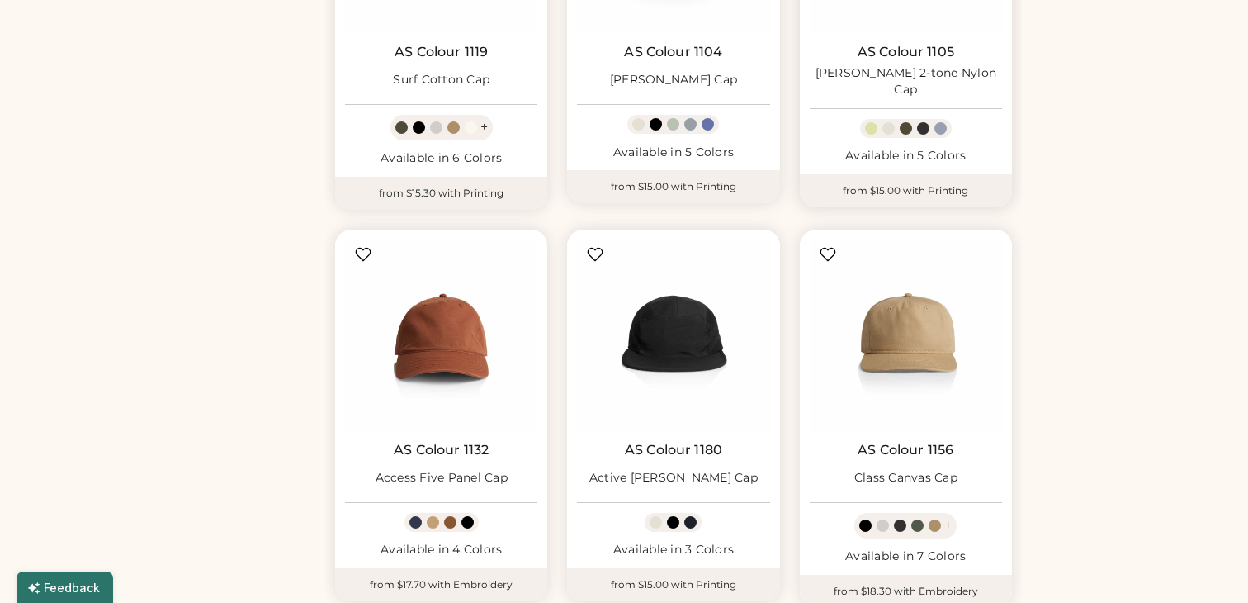
scroll to position [1303, 0]
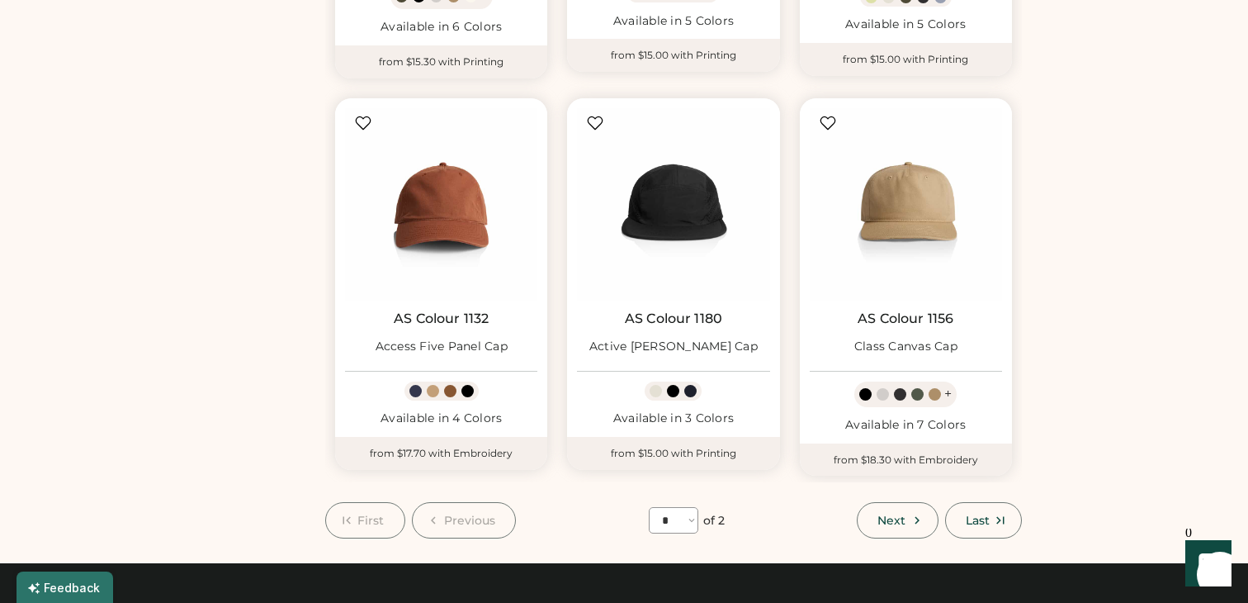
click at [893, 514] on span "Next" at bounding box center [891, 520] width 28 height 12
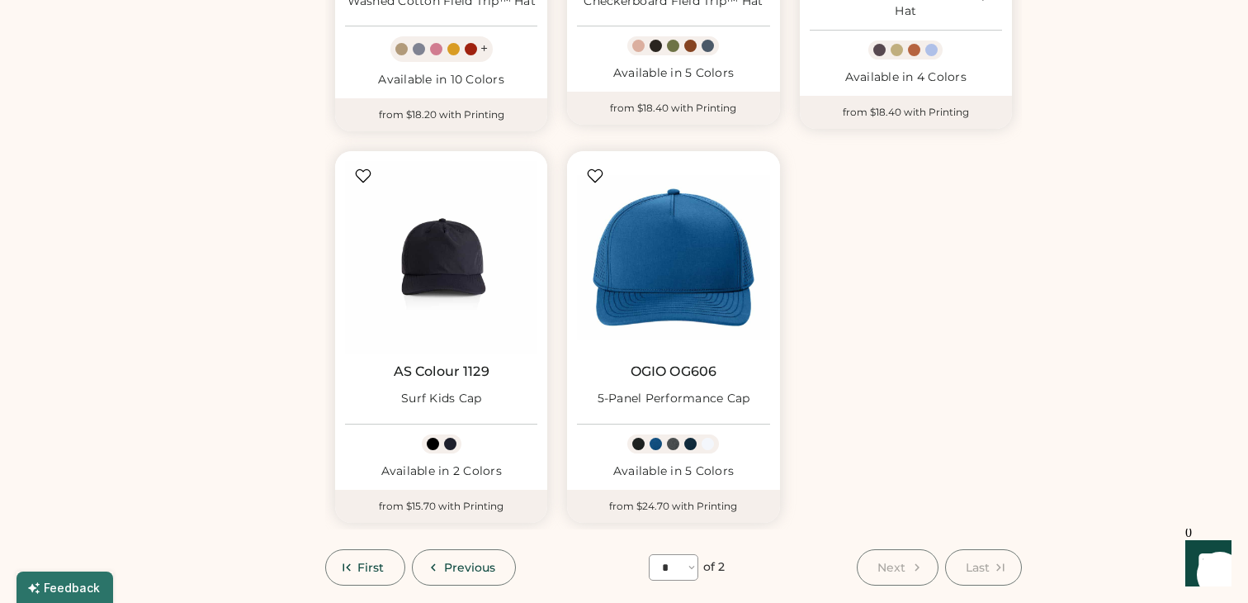
scroll to position [1256, 0]
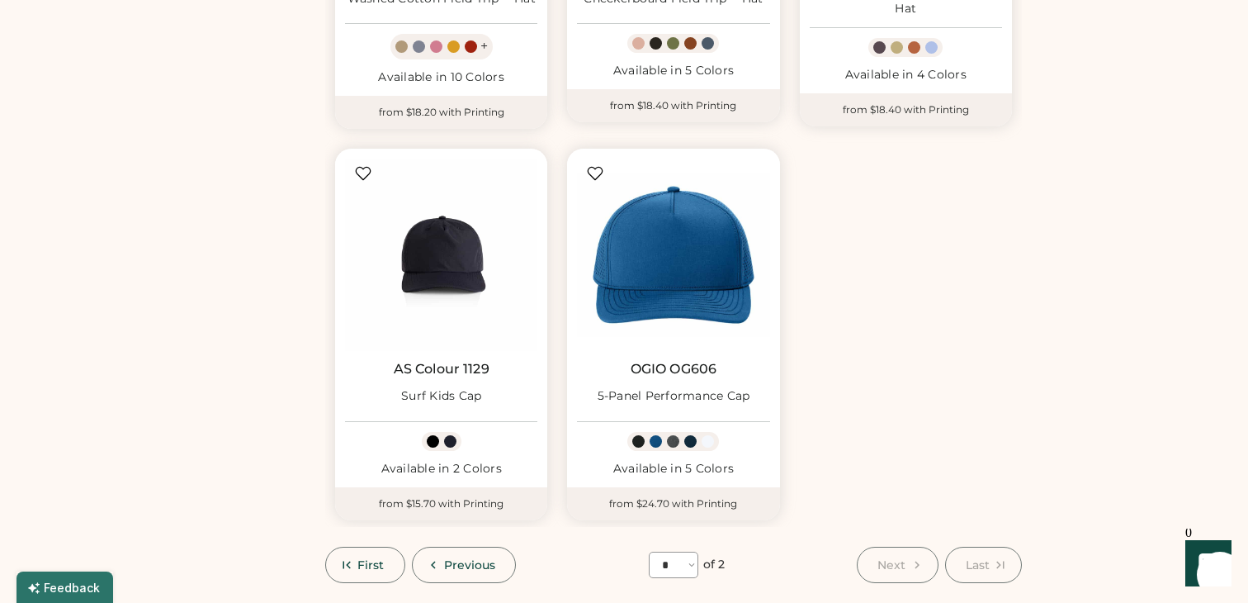
click at [896, 583] on div at bounding box center [983, 591] width 532 height 17
click at [456, 559] on span "Previous" at bounding box center [470, 565] width 52 height 12
select select "*"
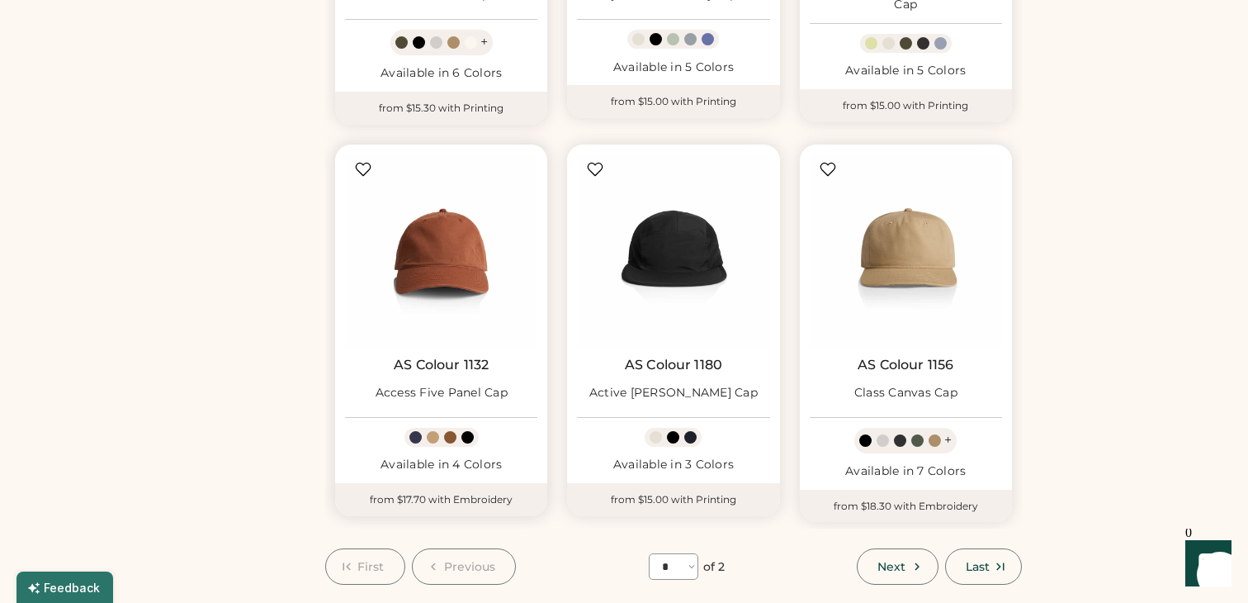
click at [454, 365] on link "AS Colour 1132" at bounding box center [441, 365] width 95 height 17
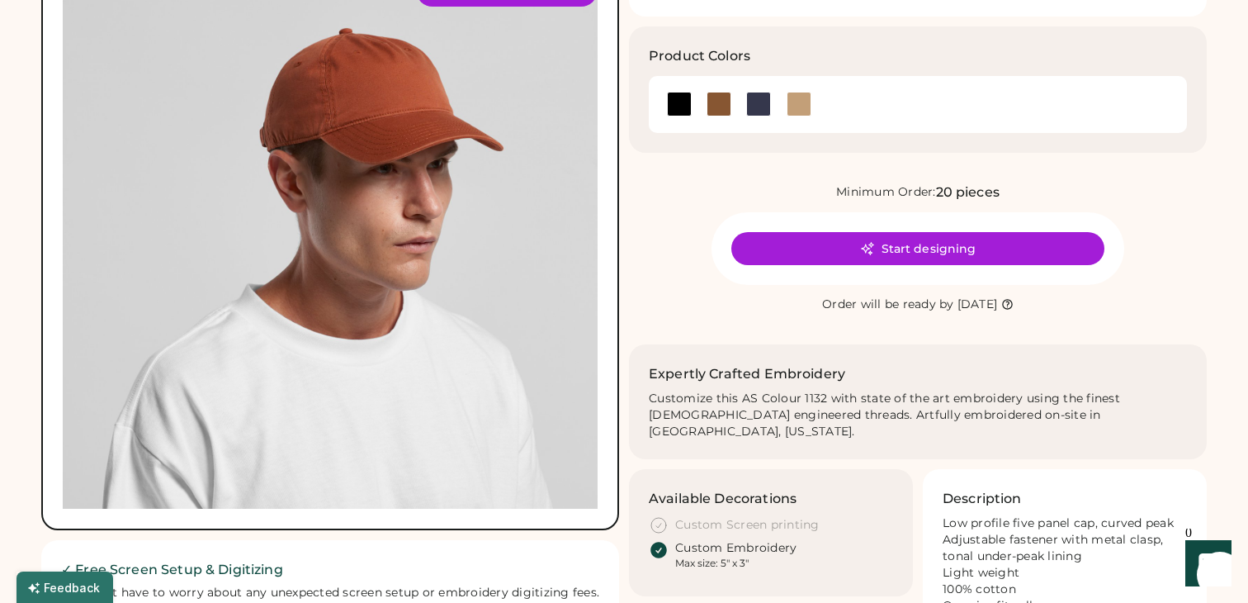
scroll to position [164, 0]
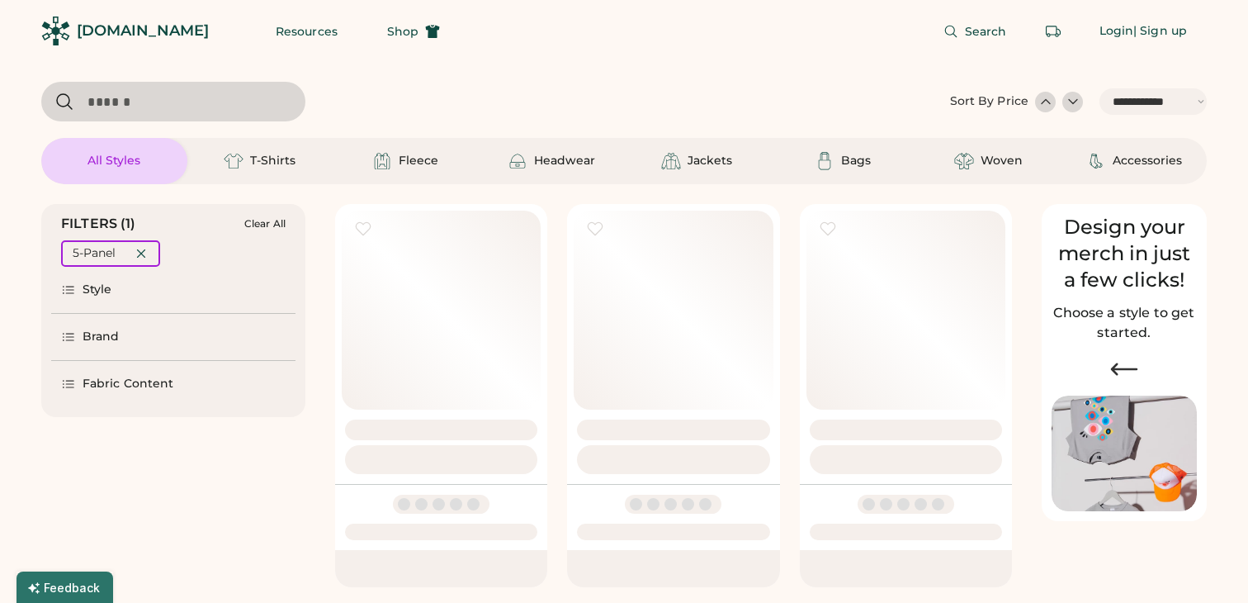
select select "*****"
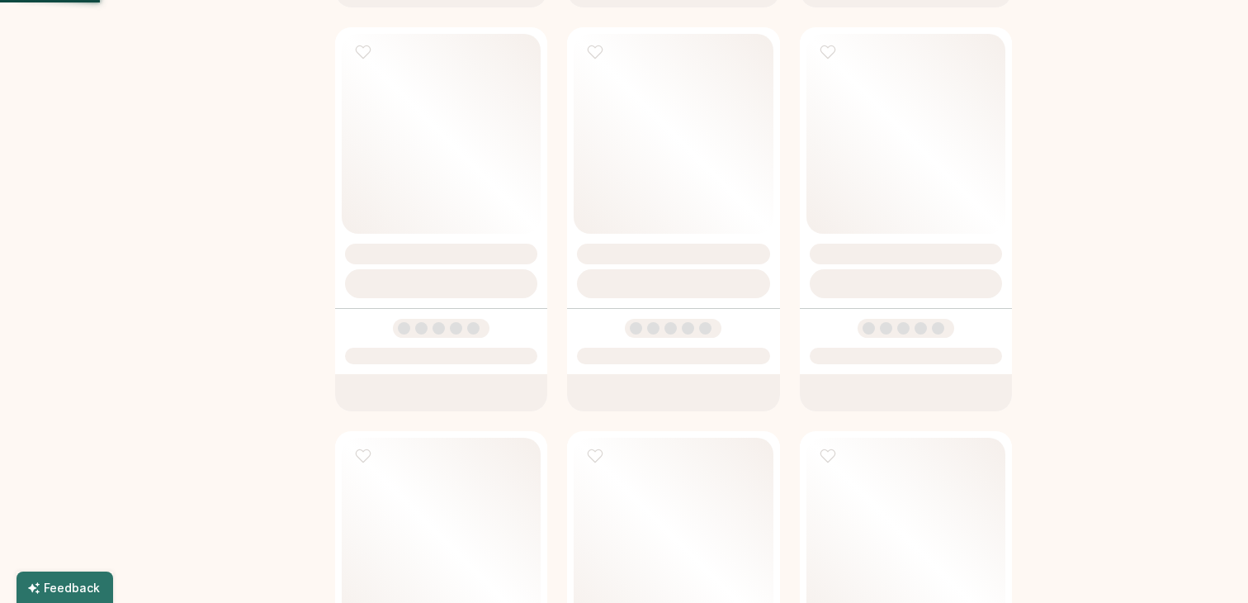
scroll to position [579, 0]
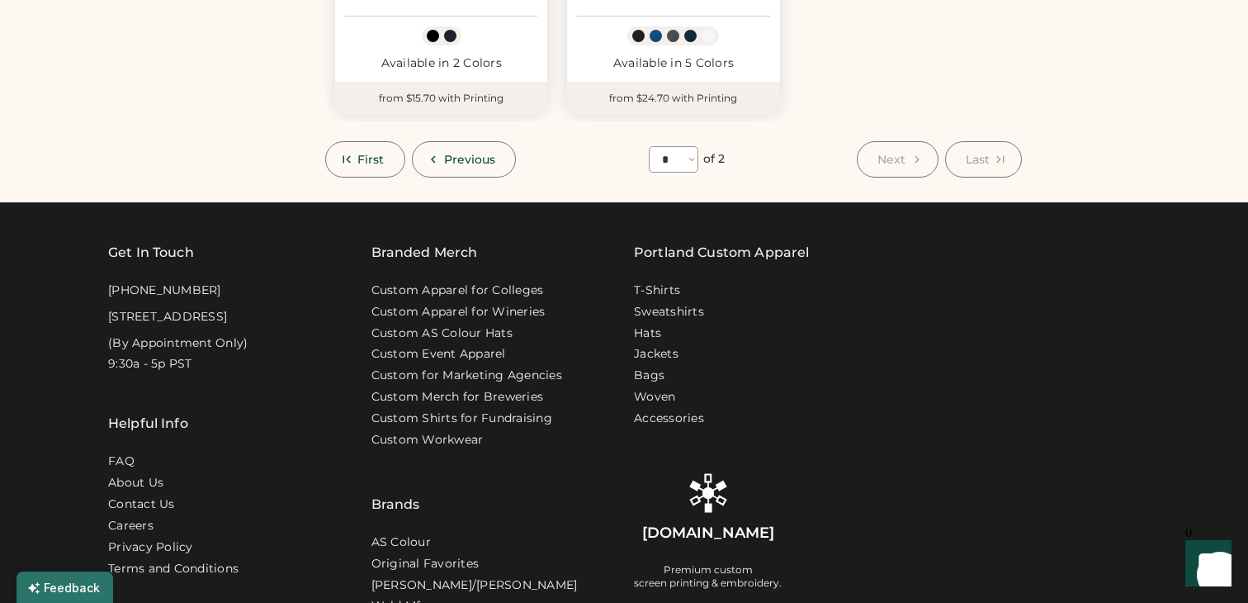
scroll to position [1605, 0]
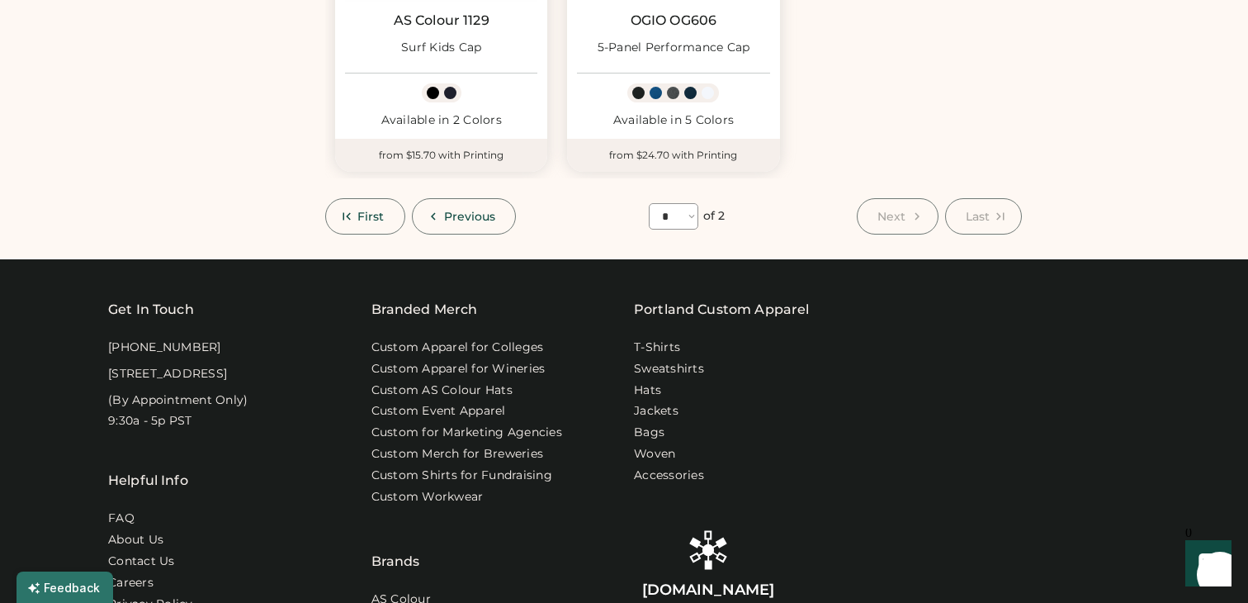
click at [453, 210] on span "Previous" at bounding box center [470, 216] width 52 height 12
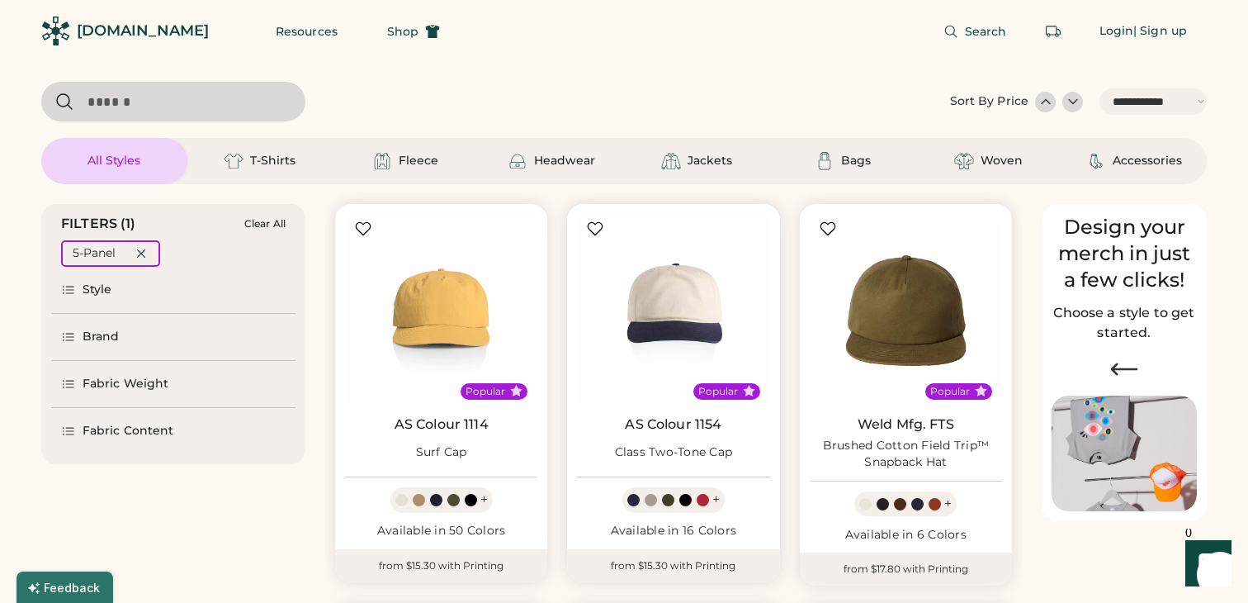
scroll to position [0, 0]
click at [144, 247] on icon at bounding box center [141, 253] width 15 height 15
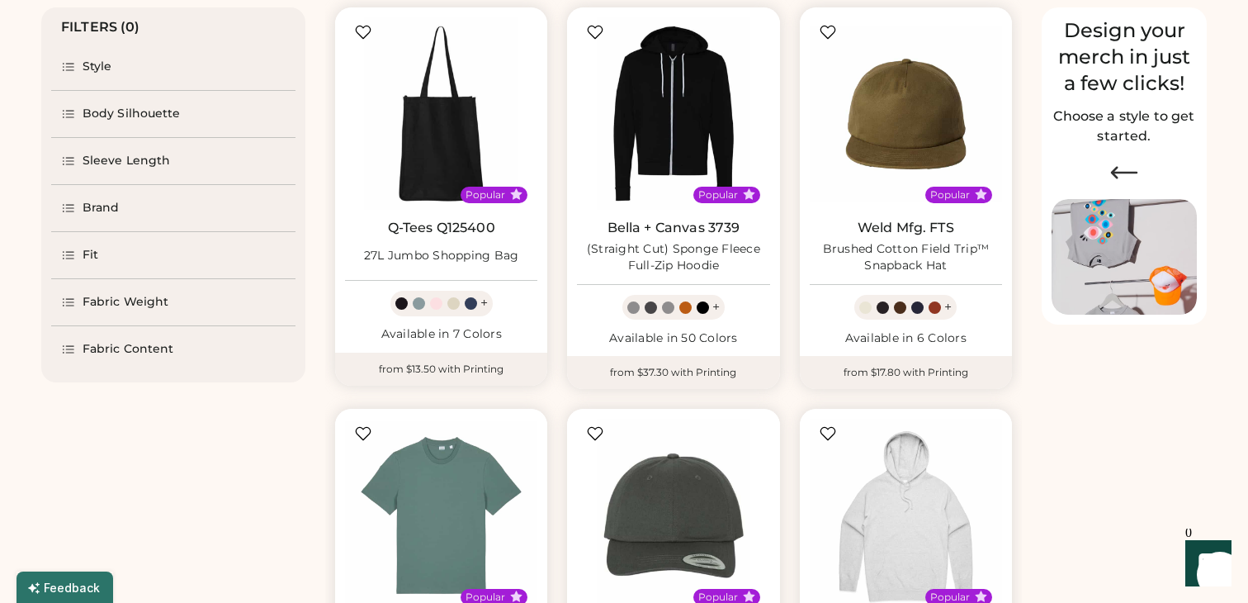
scroll to position [168, 0]
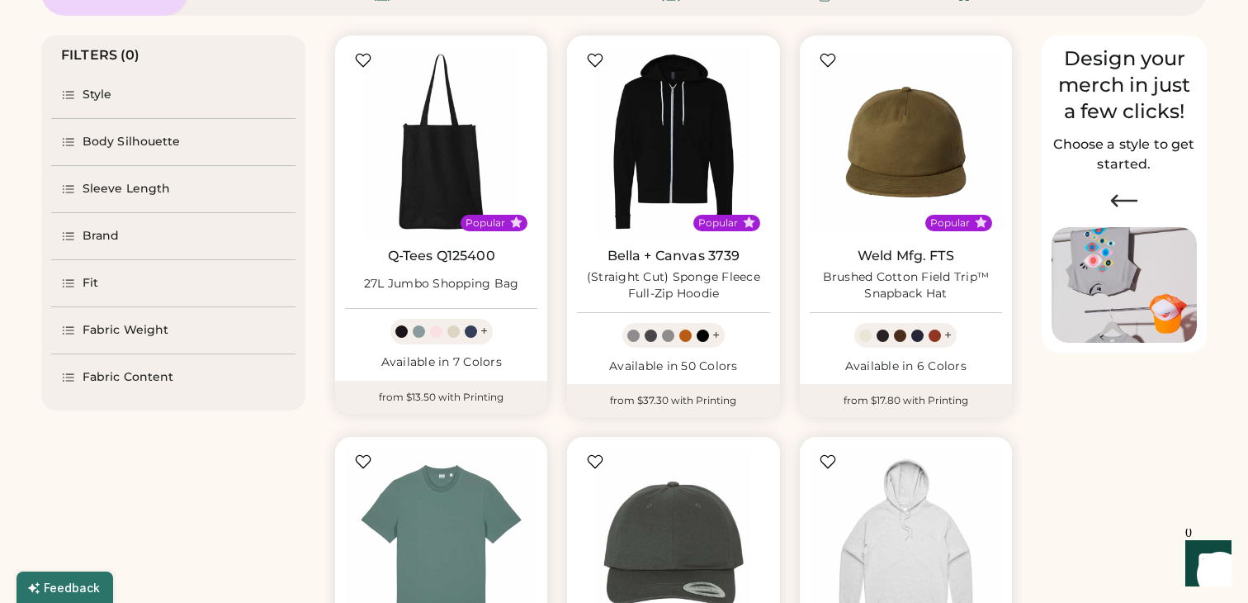
click at [88, 96] on div "Style" at bounding box center [98, 95] width 30 height 17
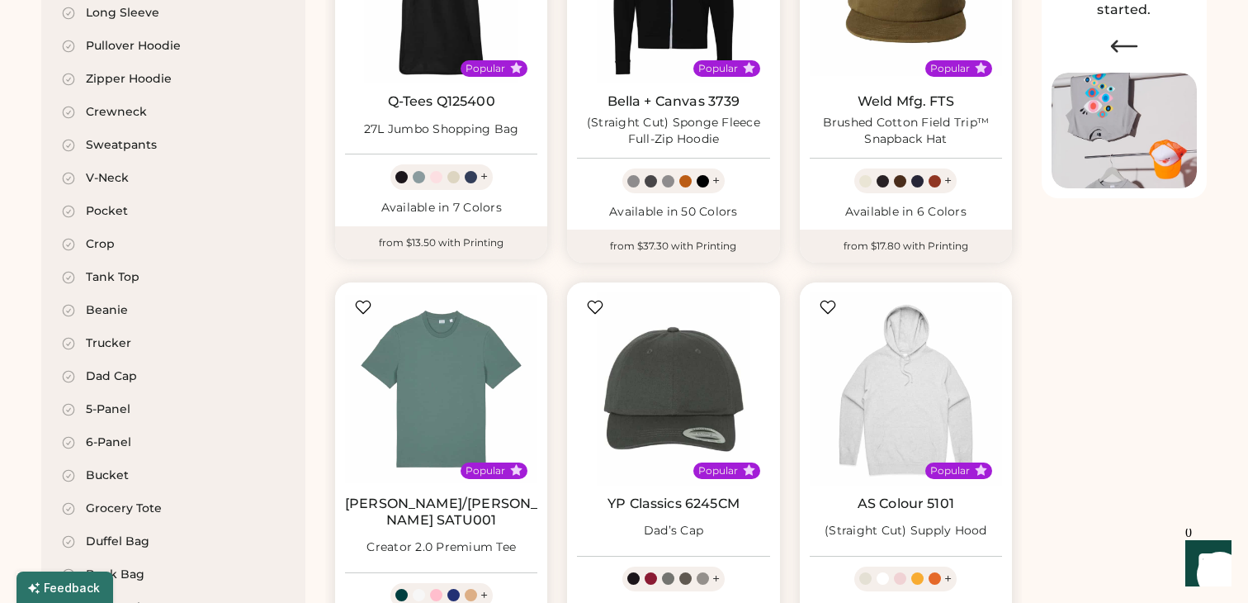
scroll to position [335, 0]
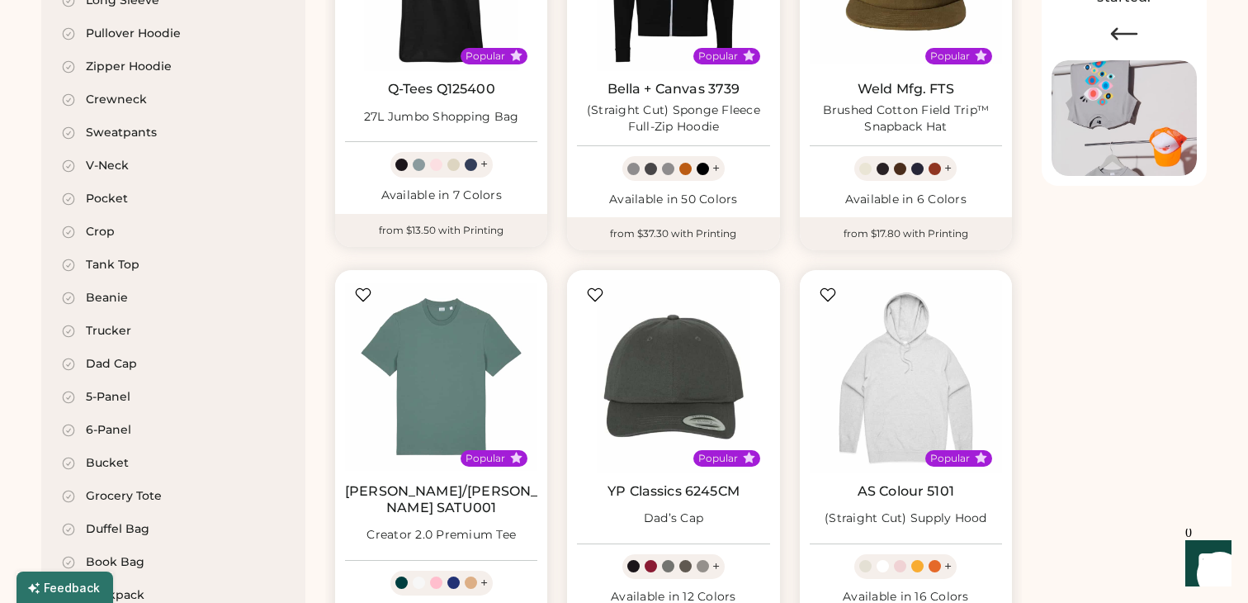
click at [71, 429] on icon at bounding box center [68, 430] width 15 height 15
select select "*"
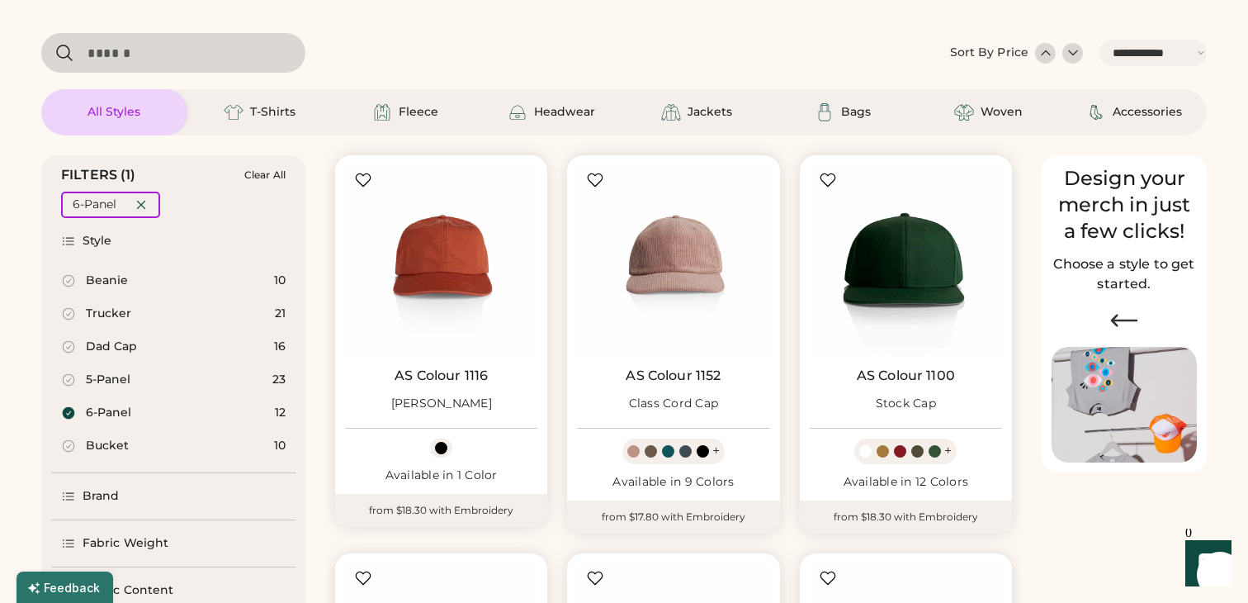
scroll to position [54, 0]
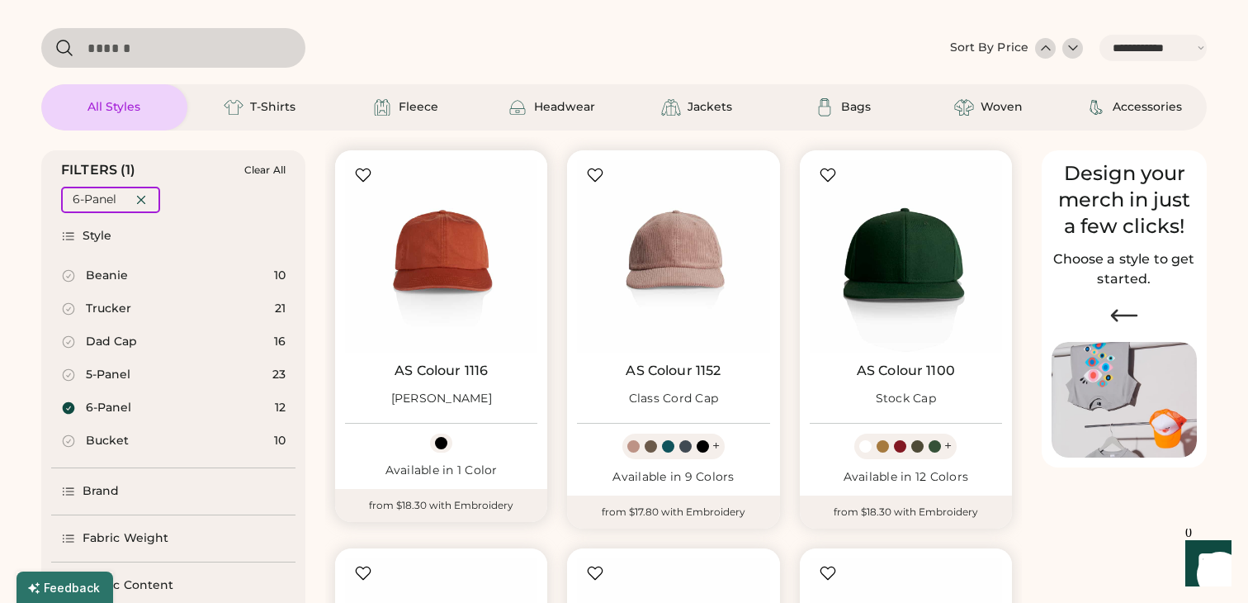
click at [453, 264] on img at bounding box center [441, 256] width 192 height 192
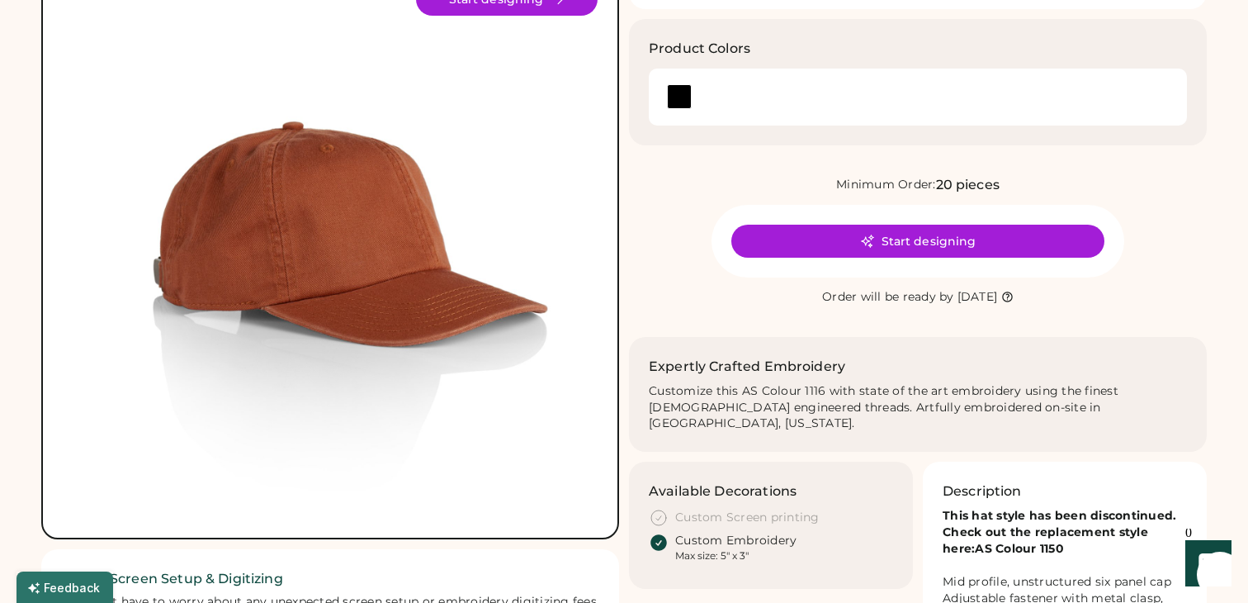
scroll to position [152, 0]
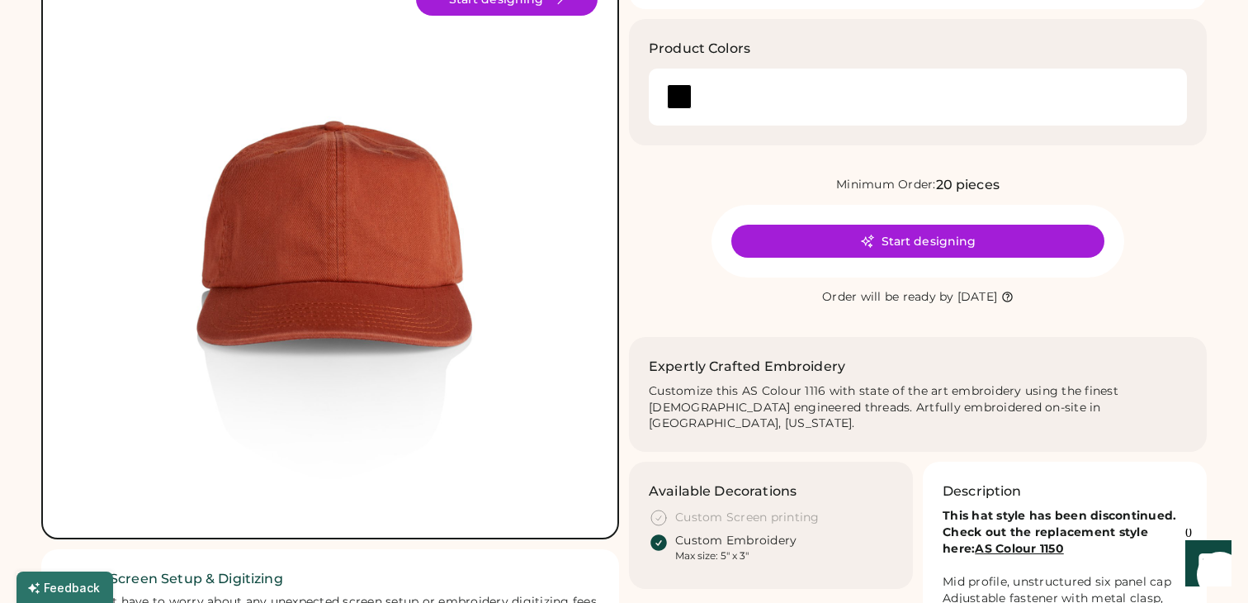
click at [1019, 541] on strong "AS Colour 1150" at bounding box center [1019, 548] width 89 height 15
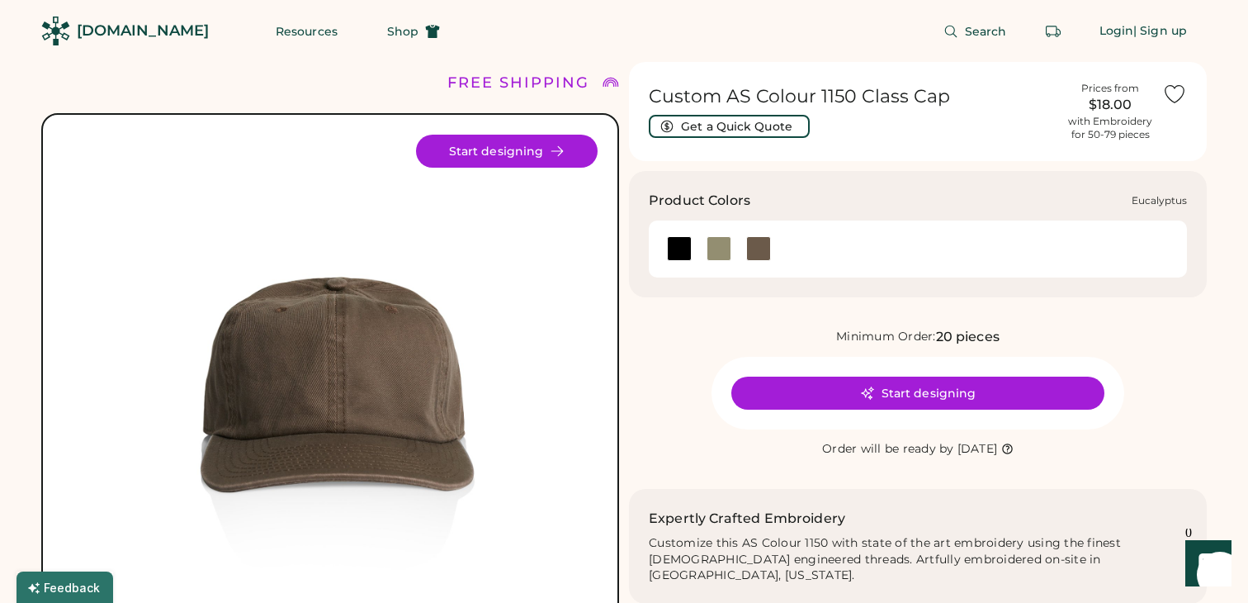
click at [715, 256] on div at bounding box center [719, 248] width 25 height 25
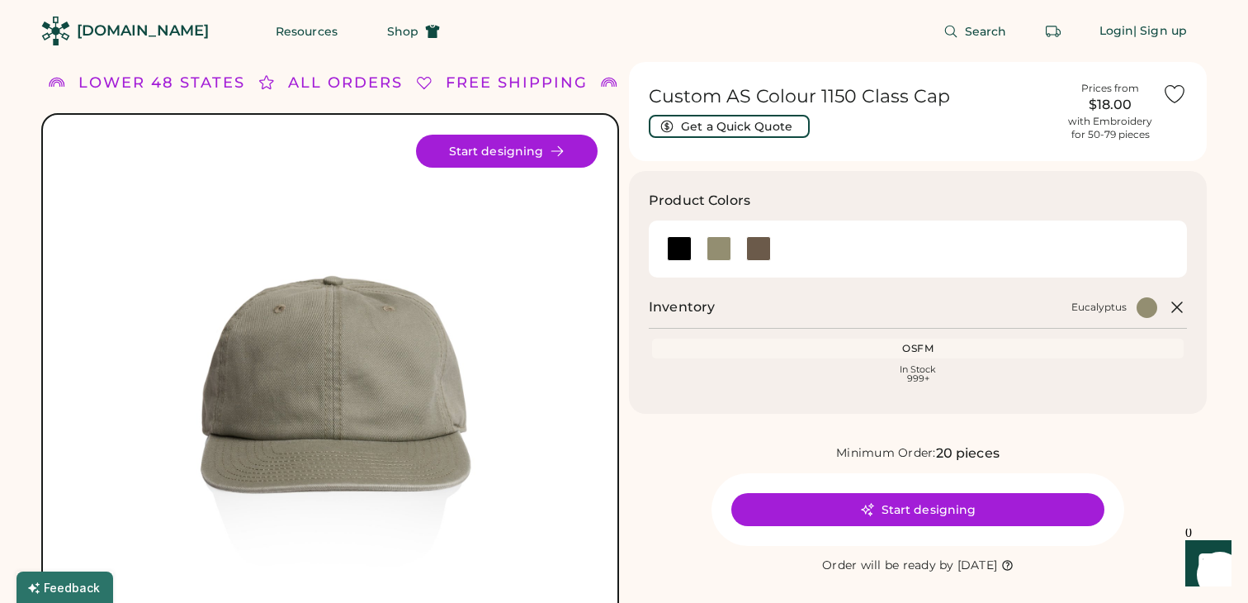
click at [109, 303] on img at bounding box center [330, 402] width 535 height 535
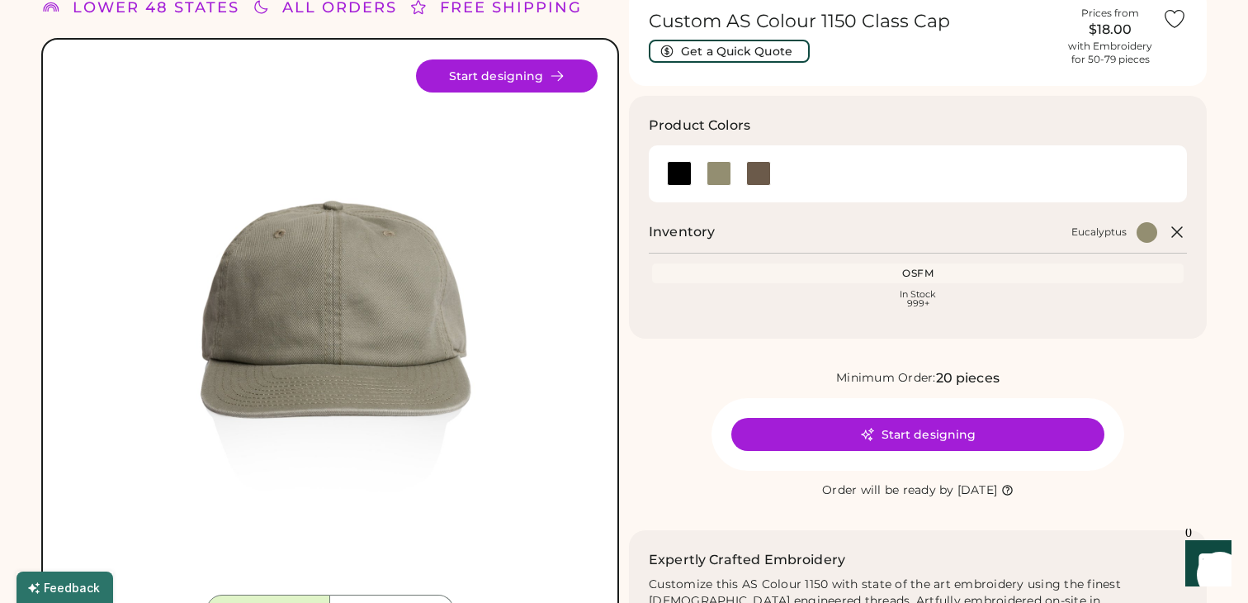
scroll to position [95, 0]
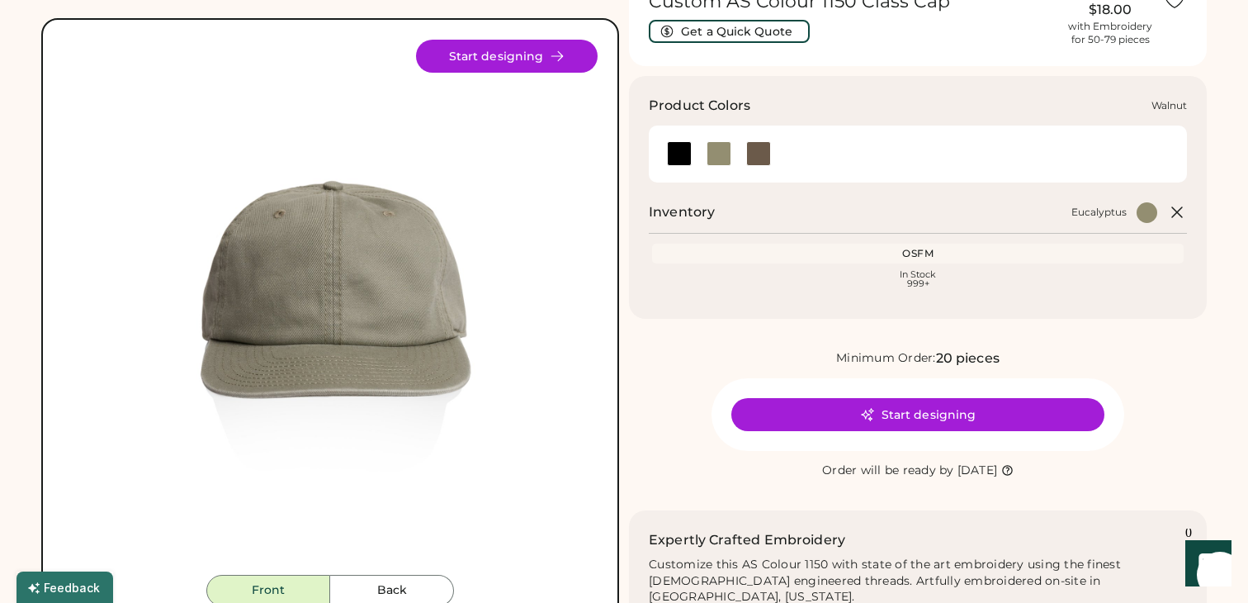
click at [751, 154] on div at bounding box center [758, 153] width 25 height 25
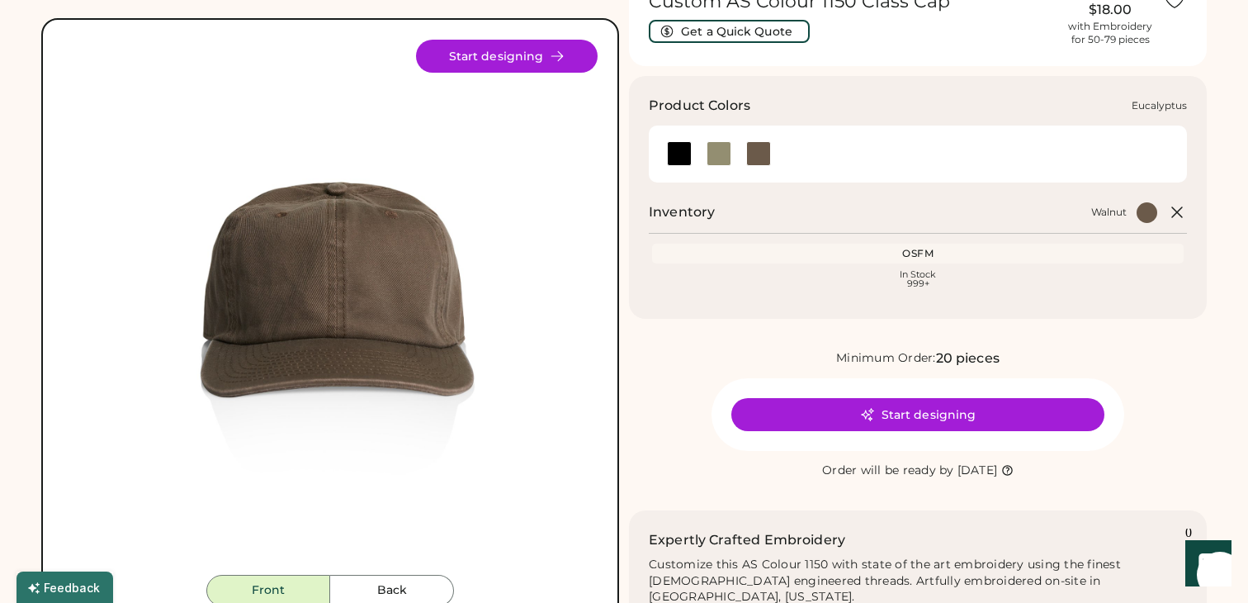
click at [726, 157] on div at bounding box center [719, 153] width 25 height 25
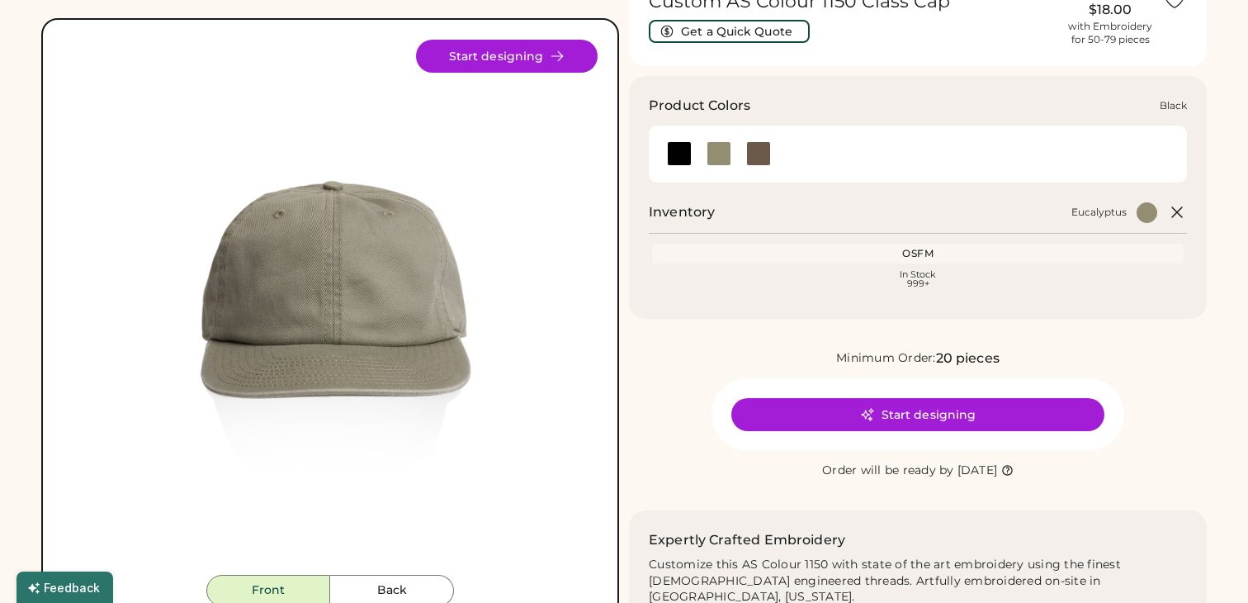
click at [681, 154] on div at bounding box center [679, 153] width 25 height 25
click at [719, 153] on div at bounding box center [719, 153] width 25 height 25
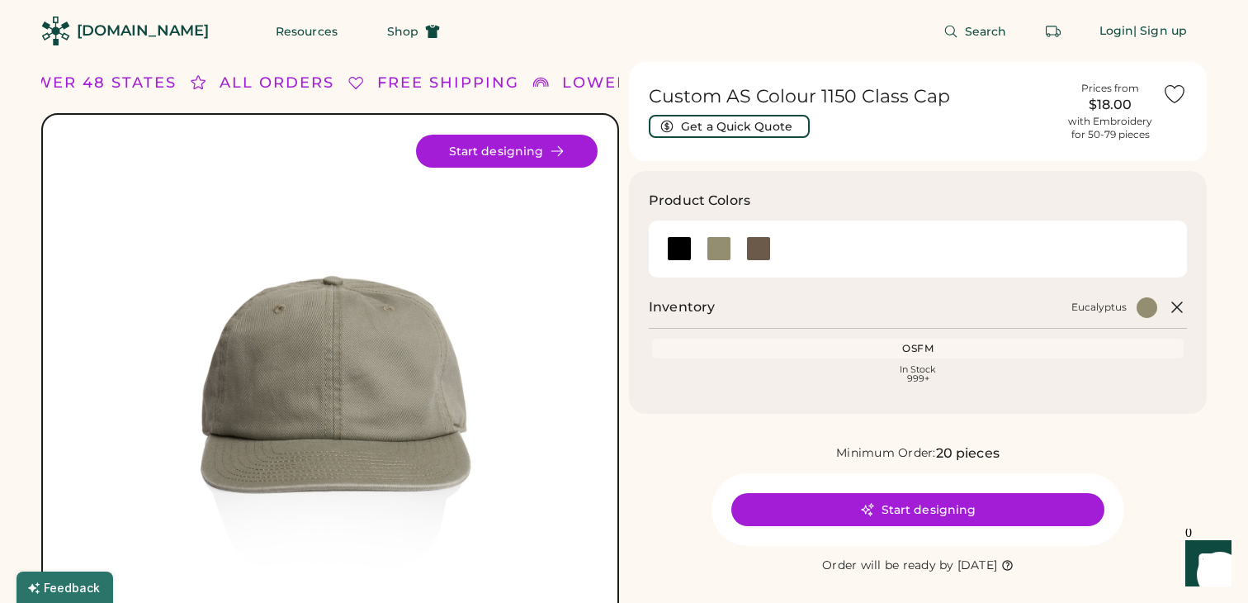
click at [124, 30] on div "[DOMAIN_NAME]" at bounding box center [143, 31] width 132 height 21
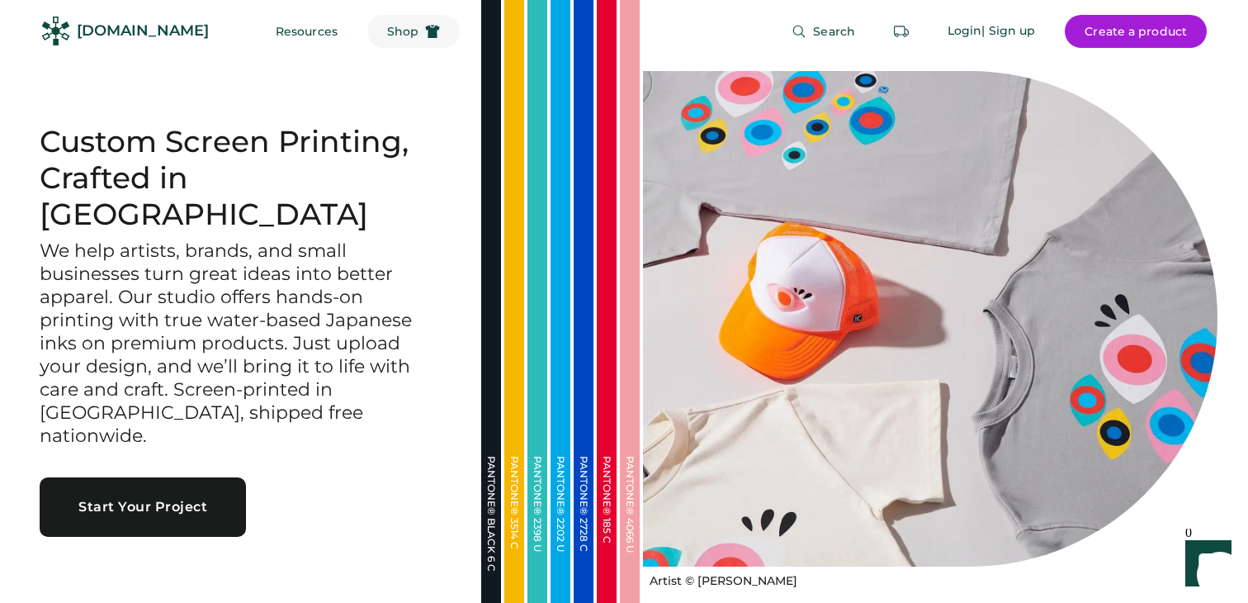
click at [387, 31] on span "Shop" at bounding box center [402, 32] width 31 height 12
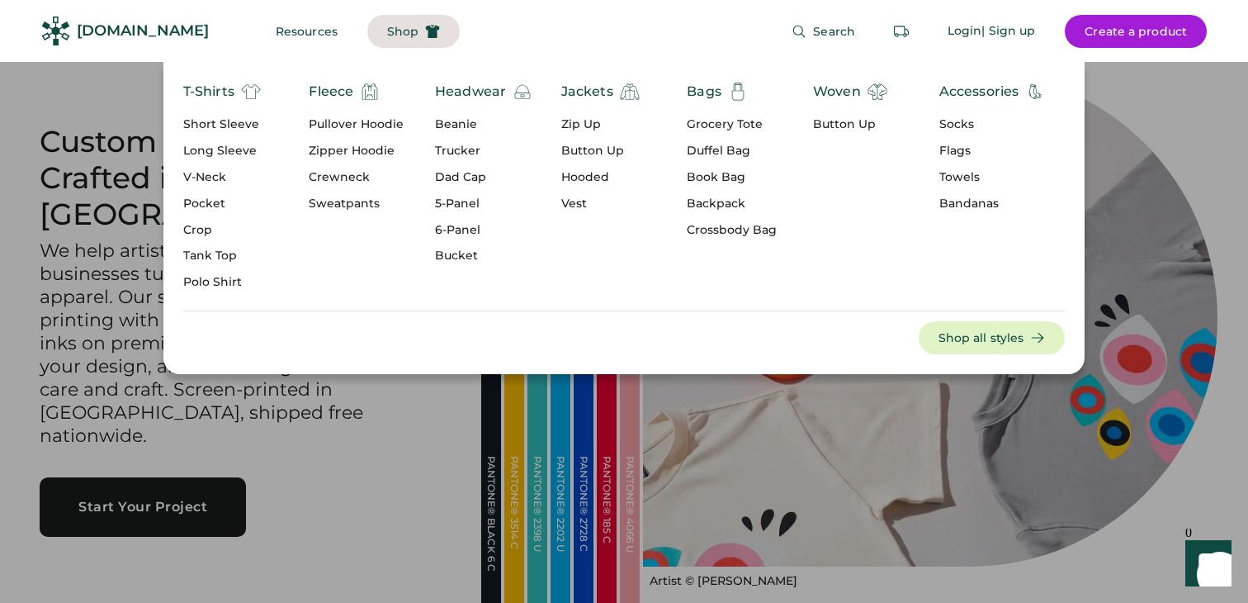
click at [469, 143] on div "Trucker" at bounding box center [483, 151] width 97 height 17
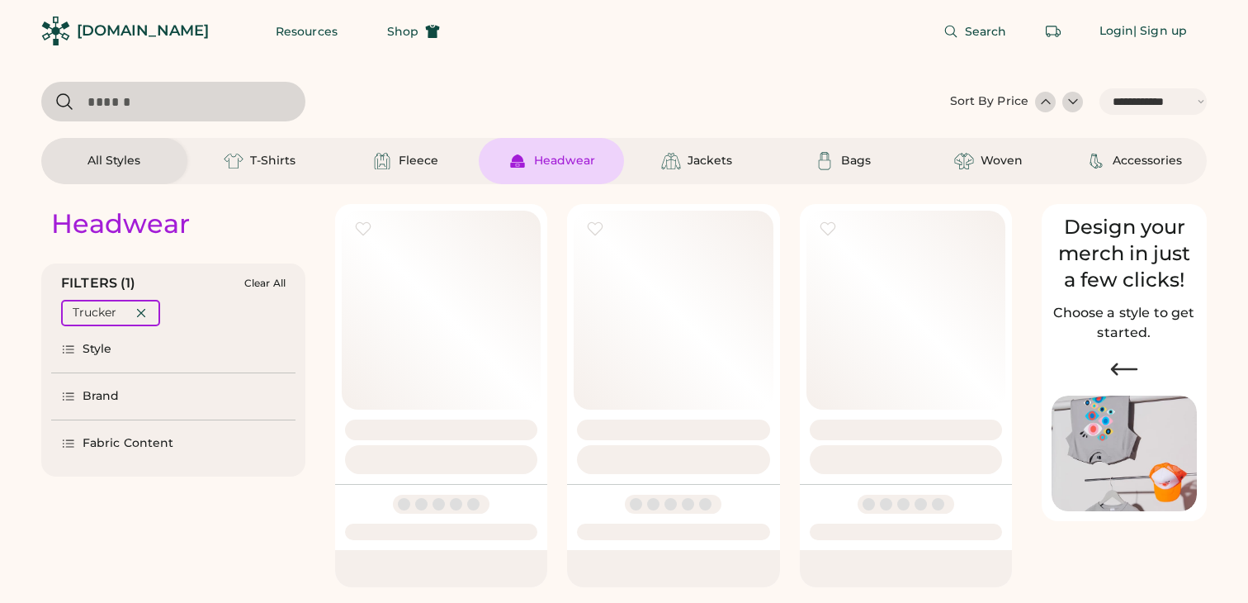
select select "*****"
select select "*"
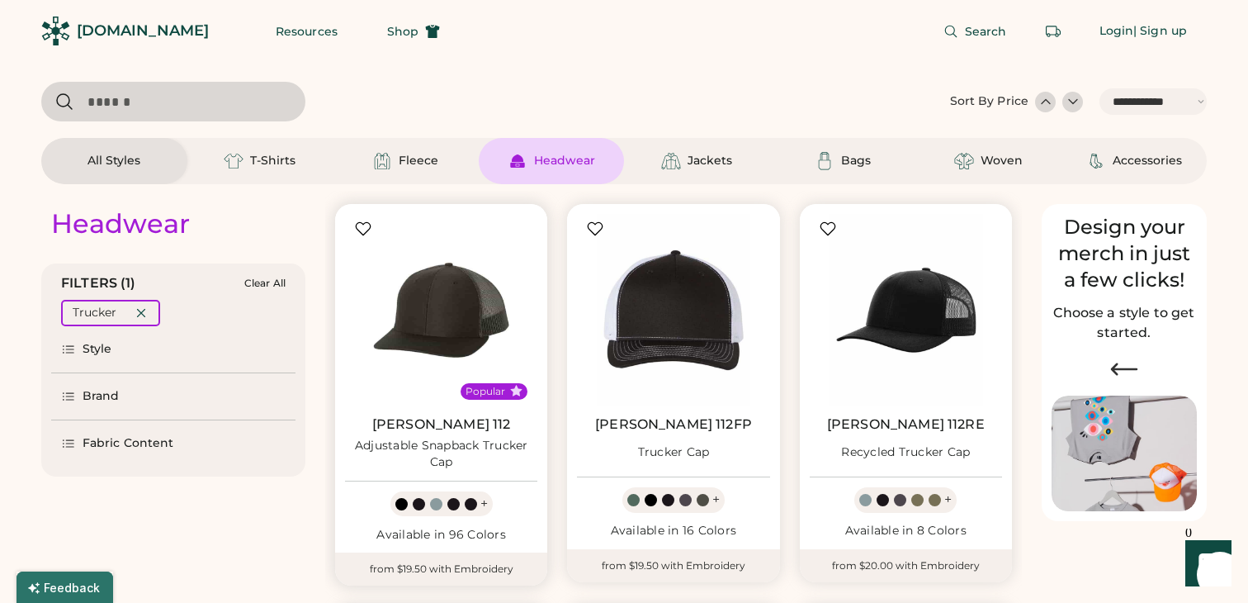
scroll to position [11, 0]
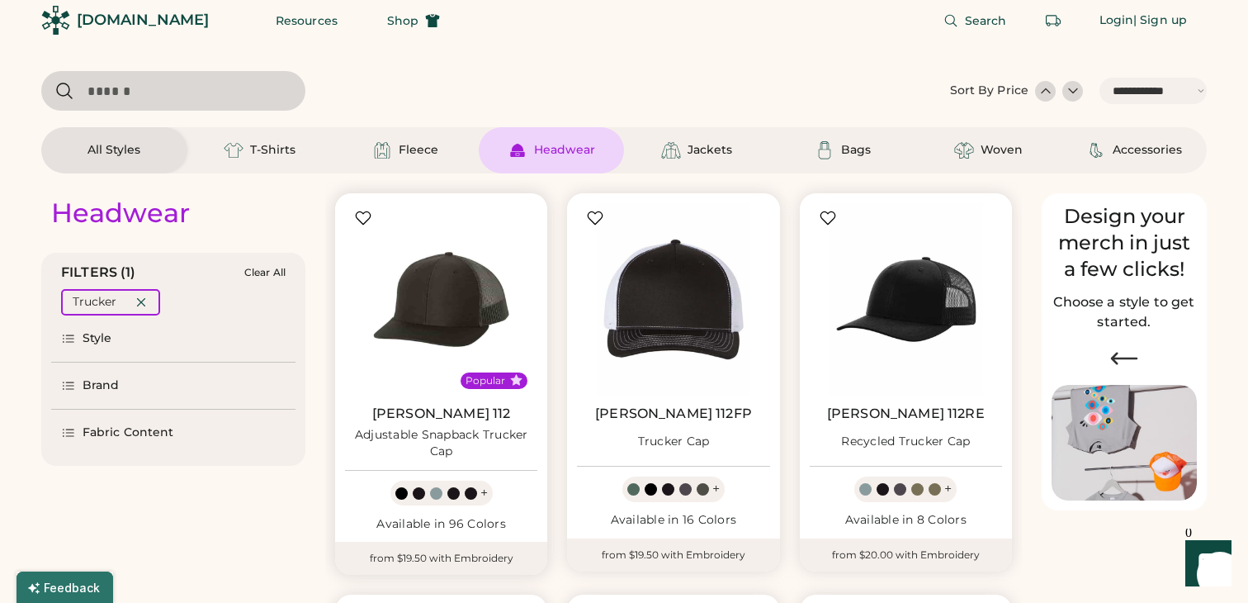
select select "*****"
select select "*"
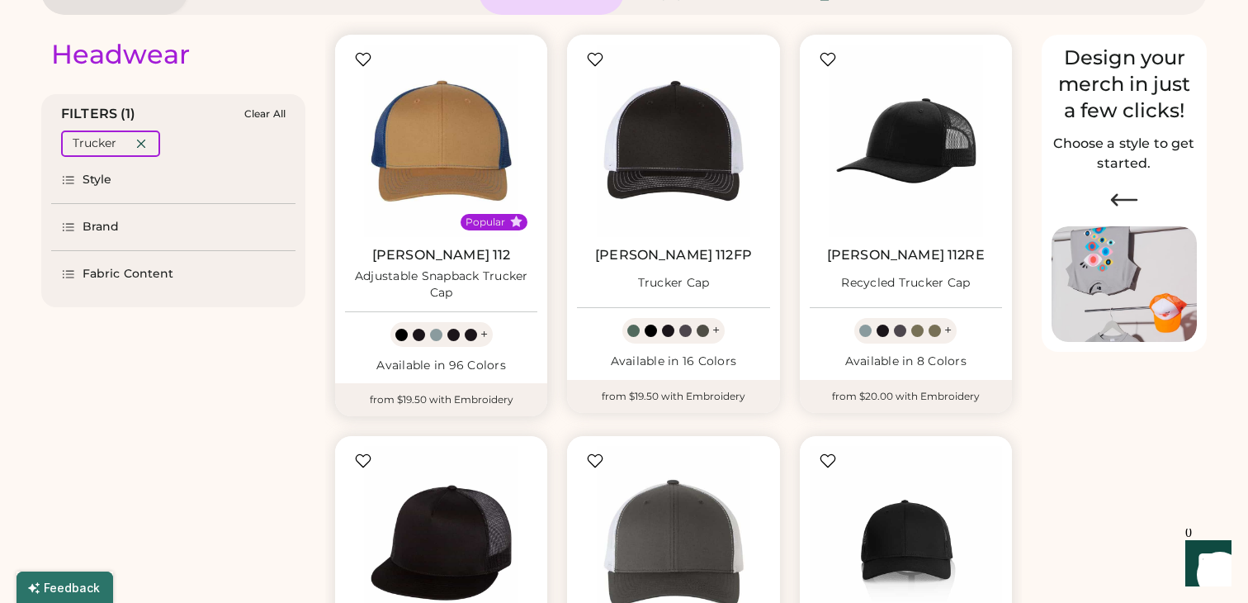
scroll to position [168, 0]
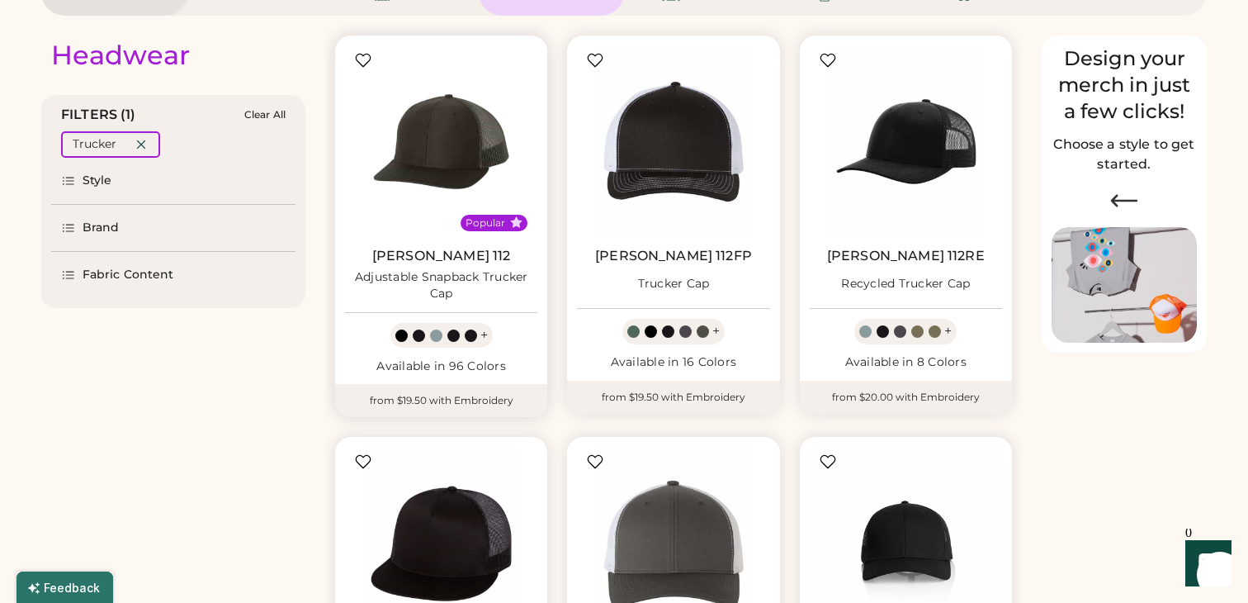
click at [454, 176] on img at bounding box center [441, 141] width 192 height 192
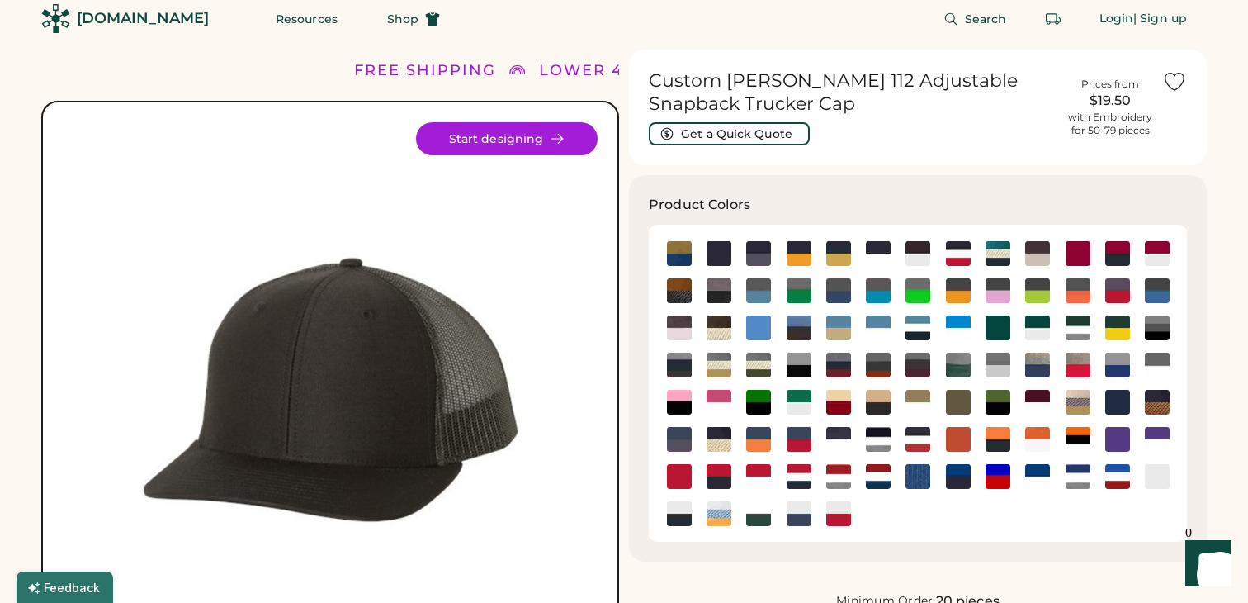
scroll to position [13, 0]
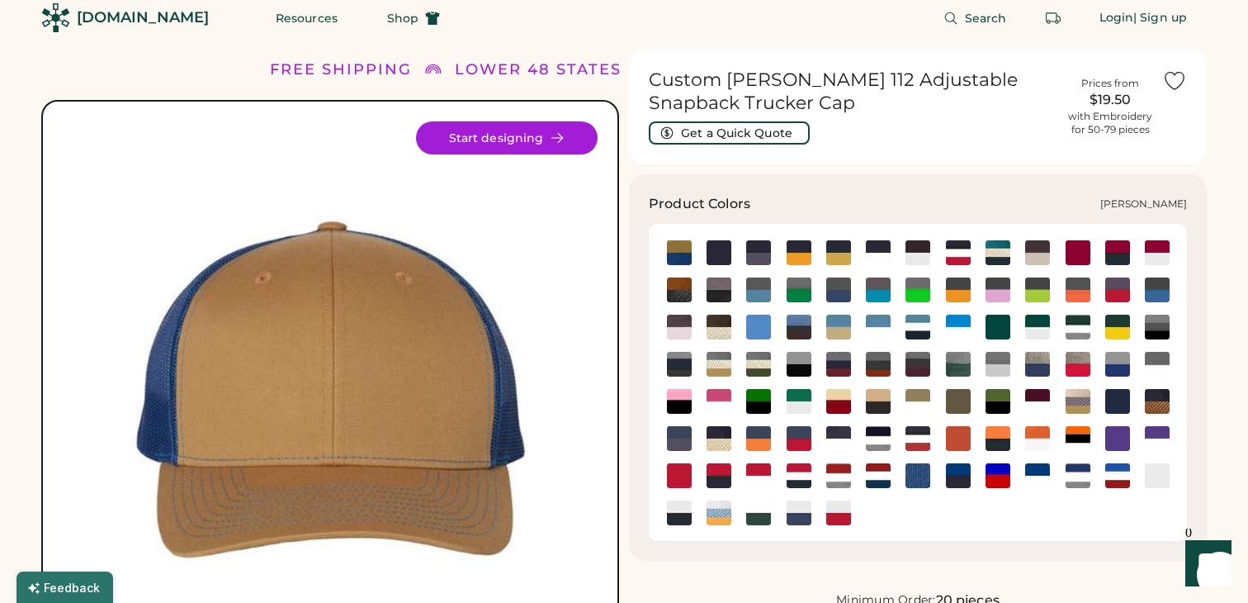
click at [954, 395] on img at bounding box center [958, 401] width 25 height 25
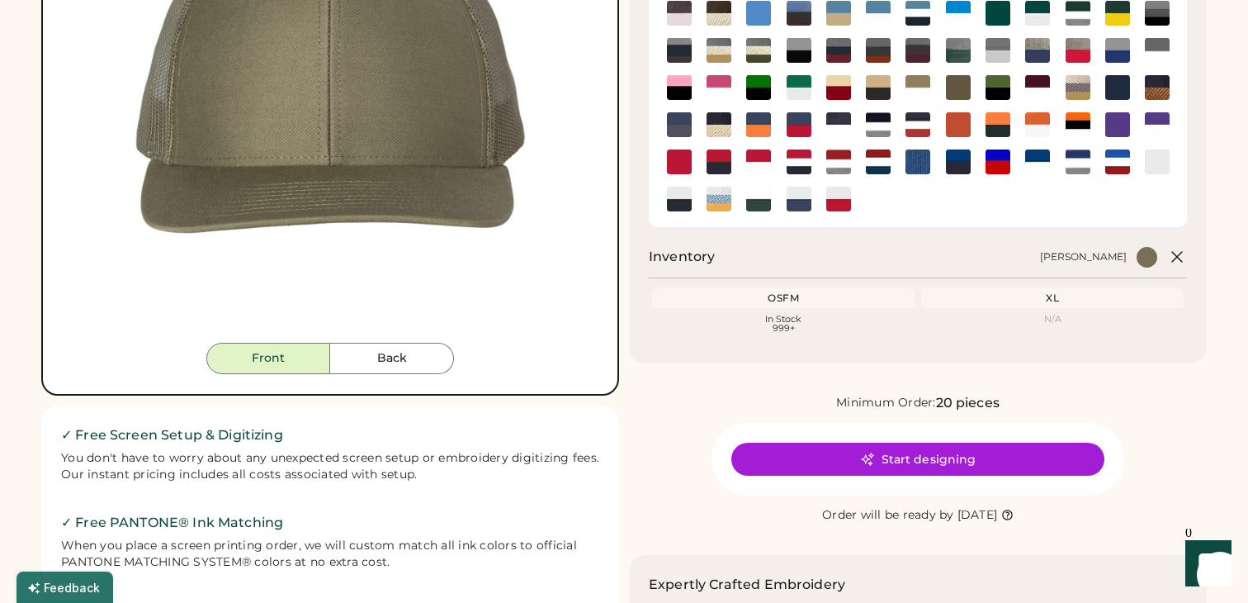
scroll to position [325, 0]
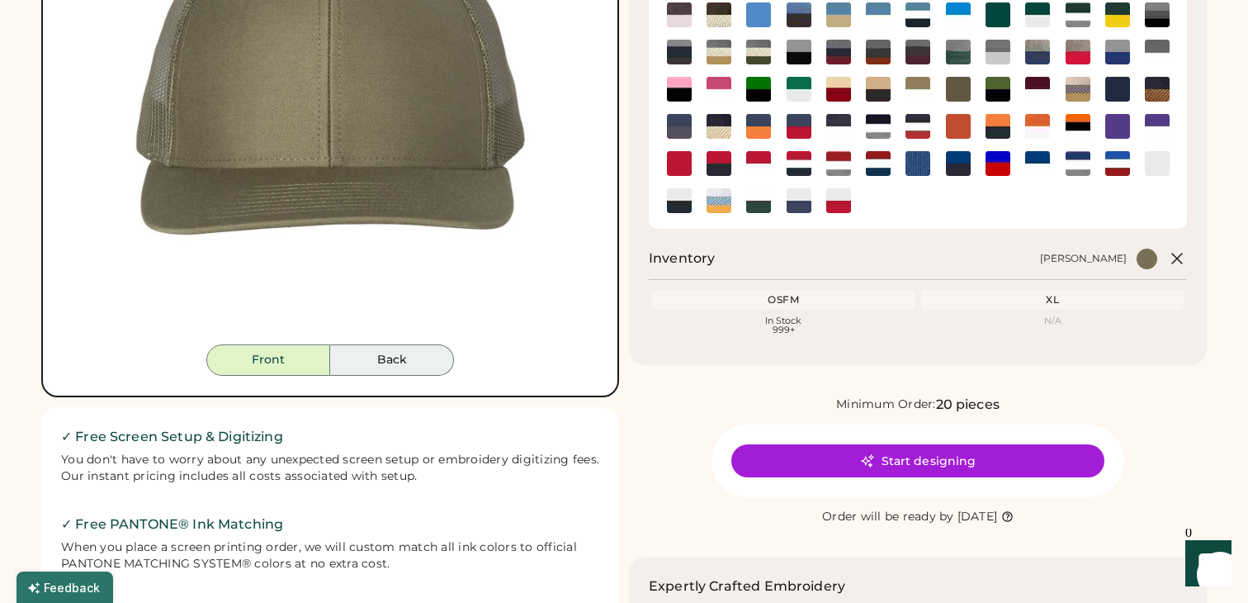
click at [427, 365] on button "Back" at bounding box center [392, 359] width 124 height 31
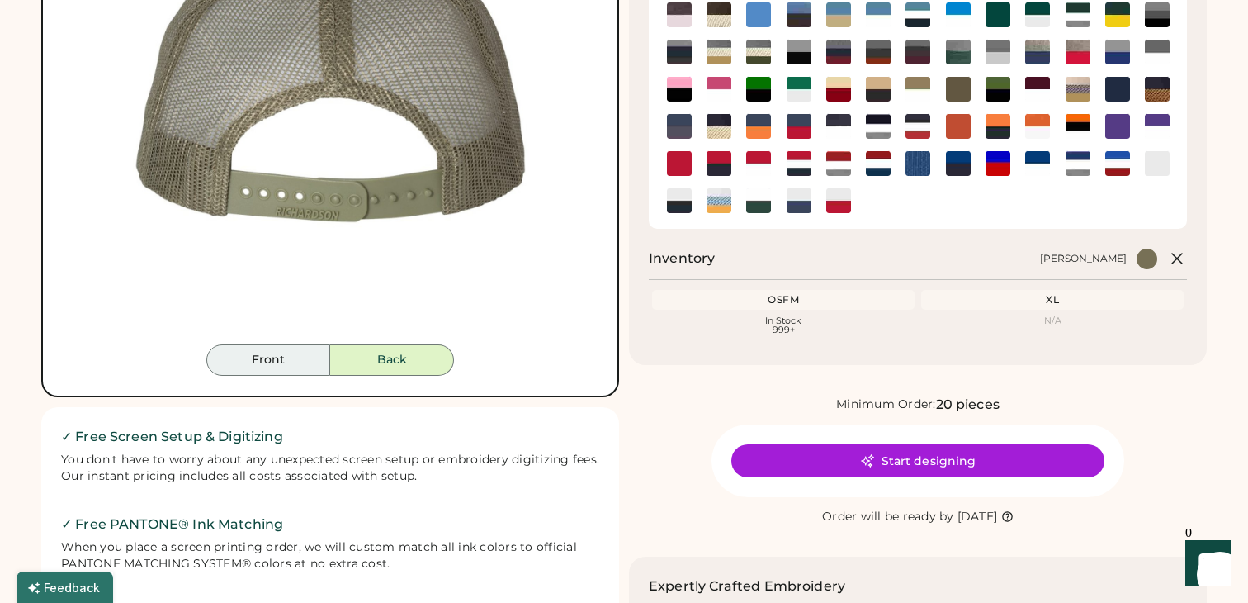
click at [292, 359] on button "Front" at bounding box center [268, 359] width 124 height 31
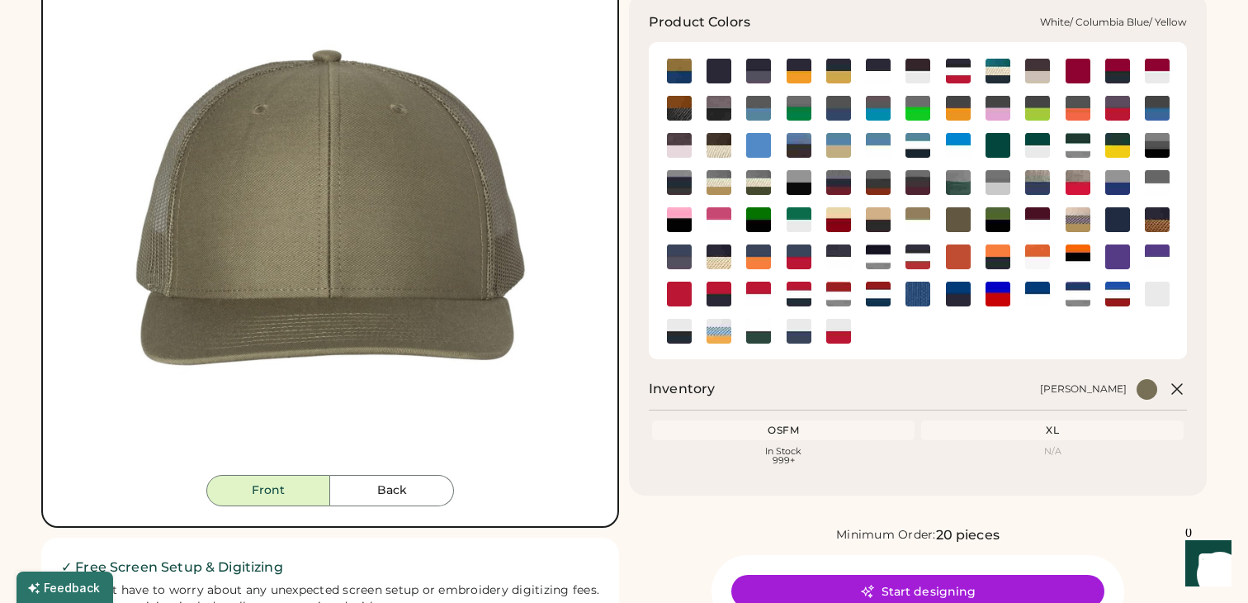
scroll to position [194, 0]
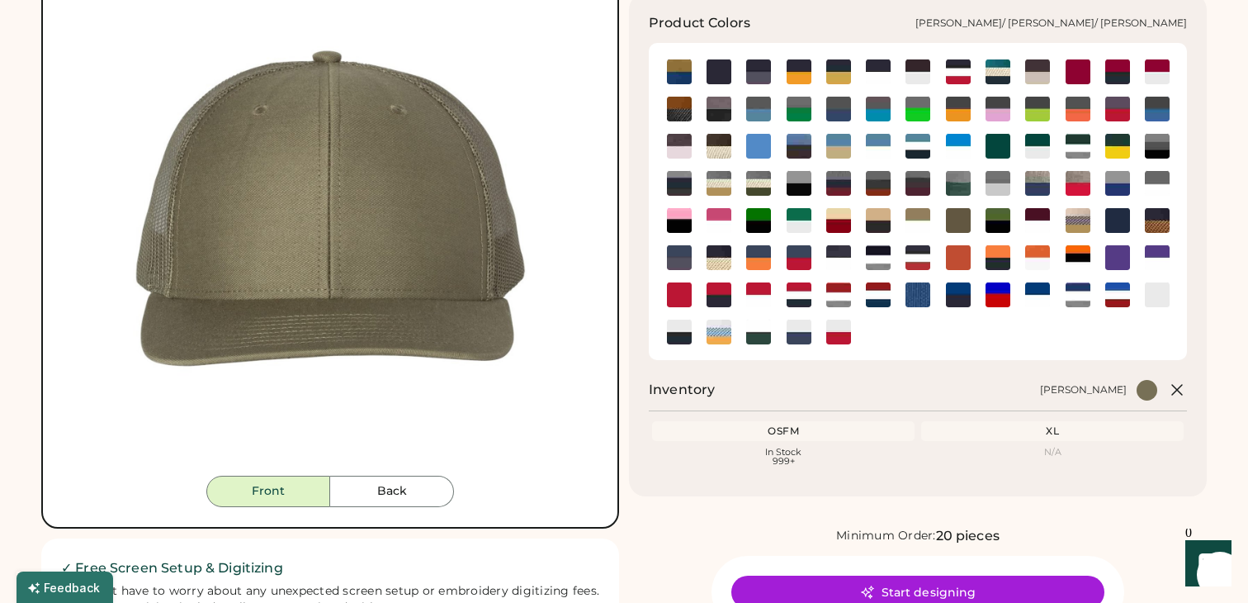
click at [723, 185] on img at bounding box center [719, 183] width 25 height 25
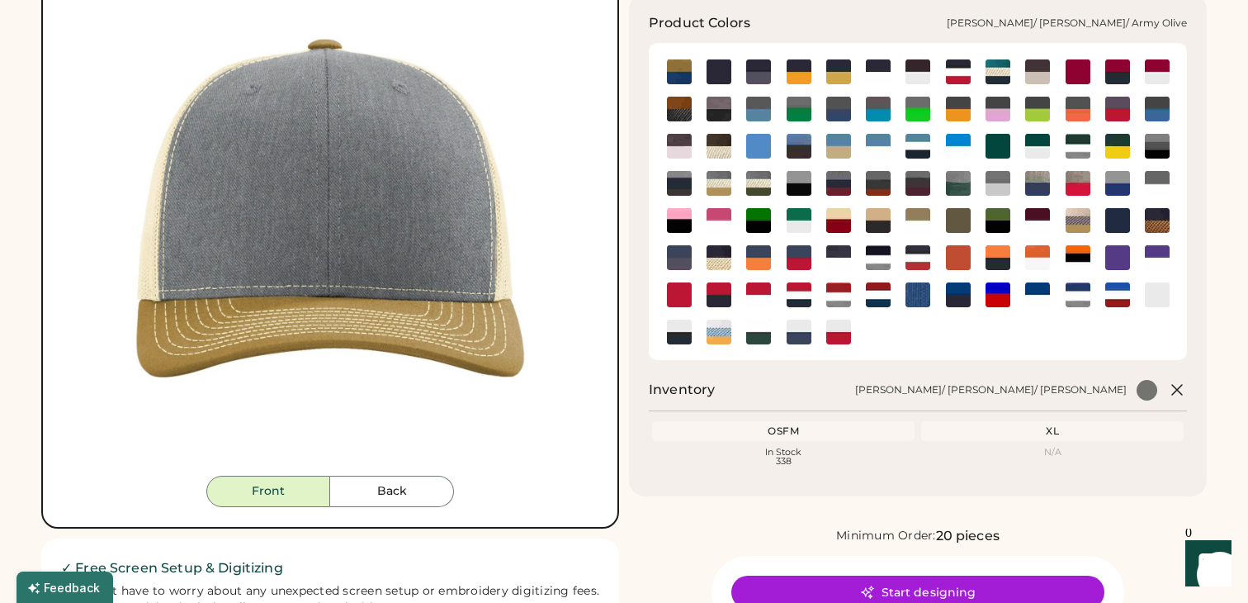
click at [759, 185] on img at bounding box center [758, 183] width 25 height 25
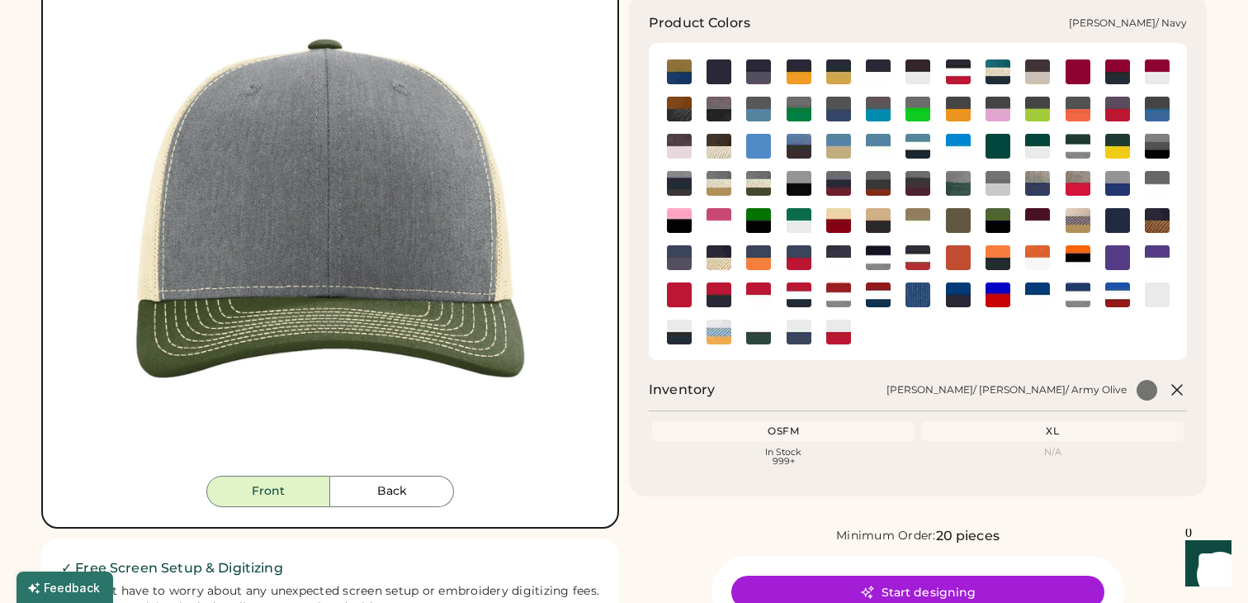
click at [1035, 184] on img at bounding box center [1037, 183] width 25 height 25
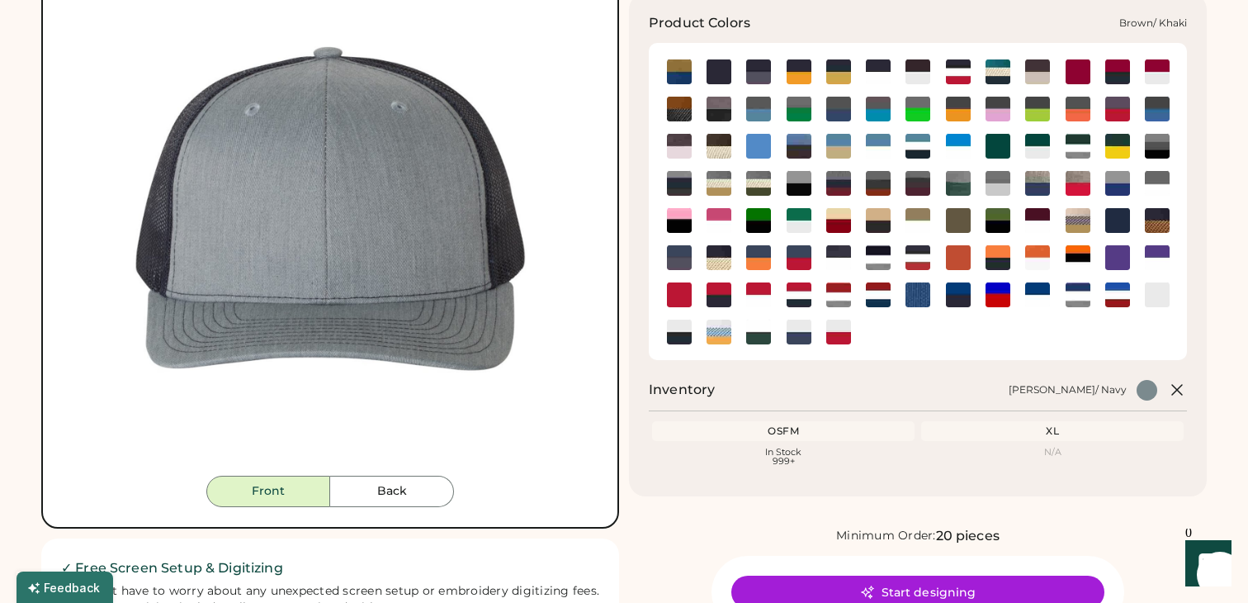
click at [1040, 69] on img at bounding box center [1037, 71] width 25 height 25
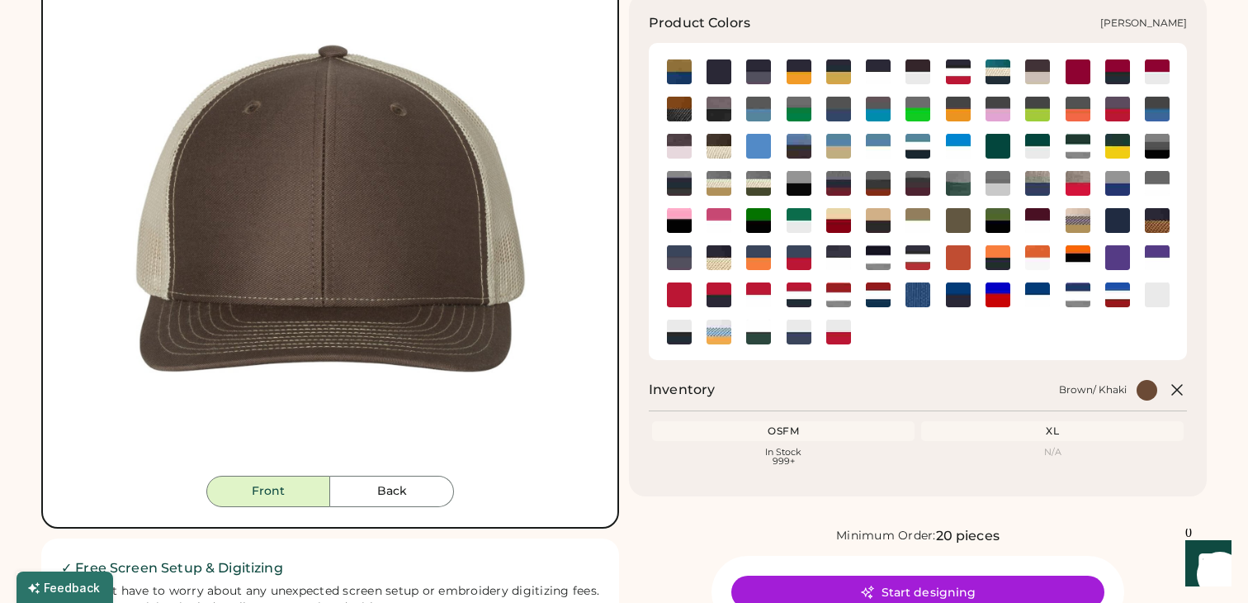
click at [971, 215] on div at bounding box center [958, 219] width 40 height 25
click at [948, 215] on img at bounding box center [958, 220] width 25 height 25
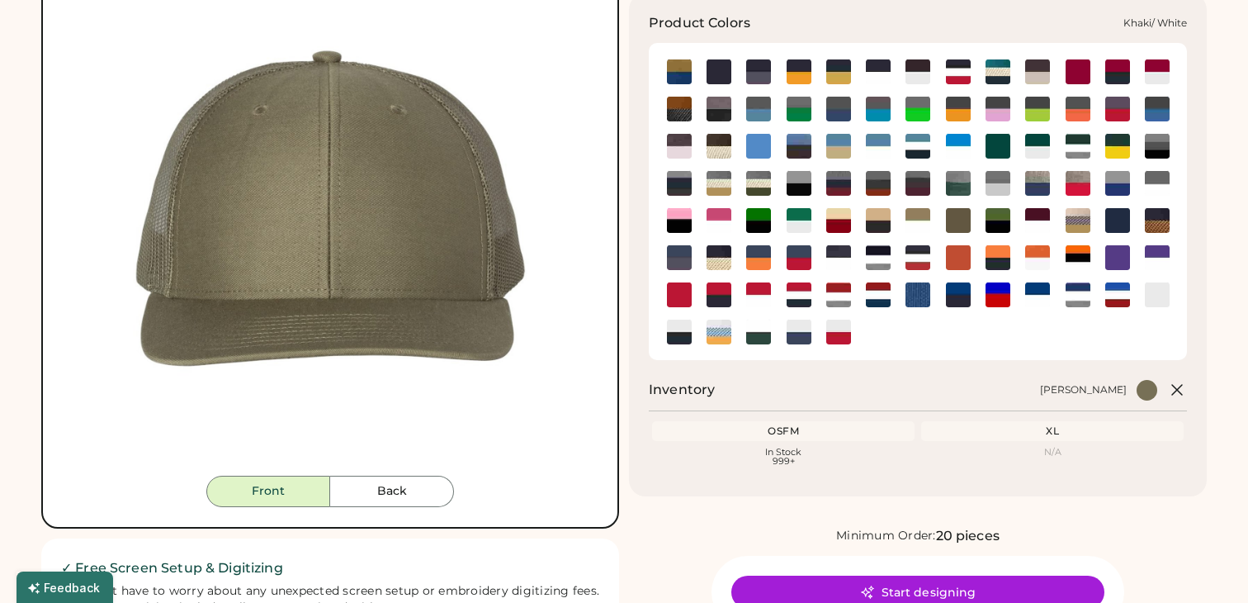
click at [922, 219] on img at bounding box center [918, 220] width 25 height 25
click at [914, 216] on img at bounding box center [918, 220] width 25 height 25
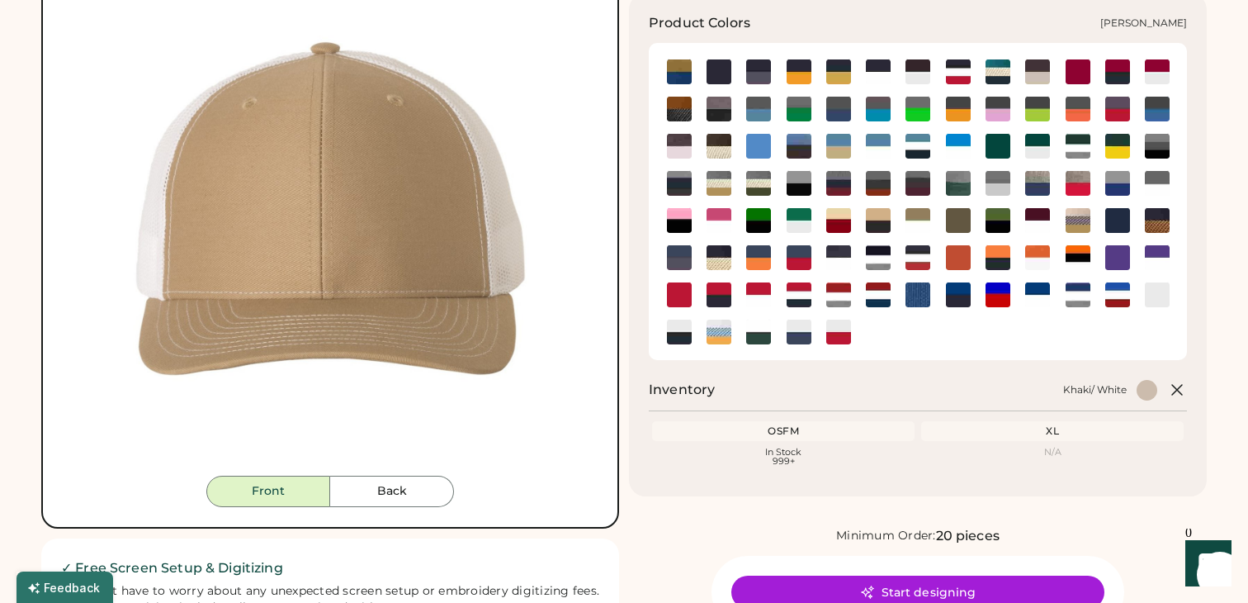
click at [953, 212] on img at bounding box center [958, 220] width 25 height 25
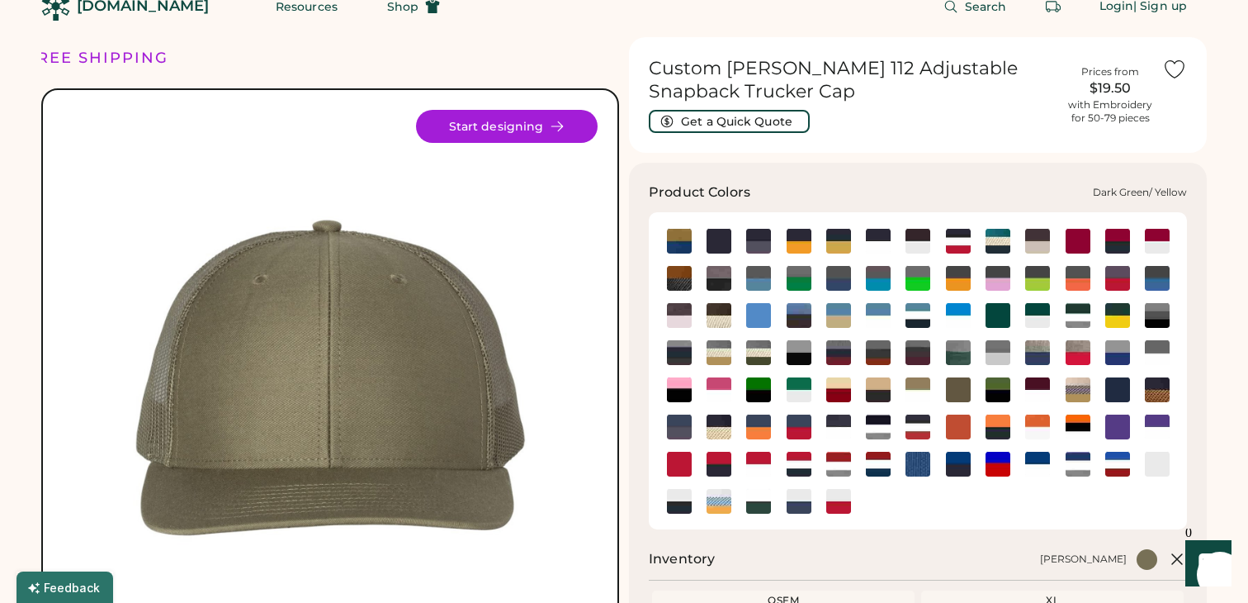
scroll to position [25, 0]
